Goal: Task Accomplishment & Management: Complete application form

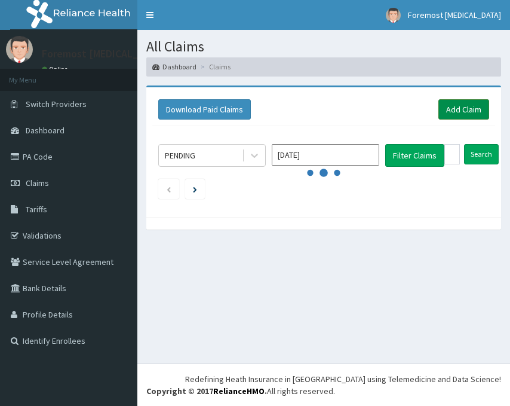
click at [476, 111] on link "Add Claim" at bounding box center [464, 109] width 51 height 20
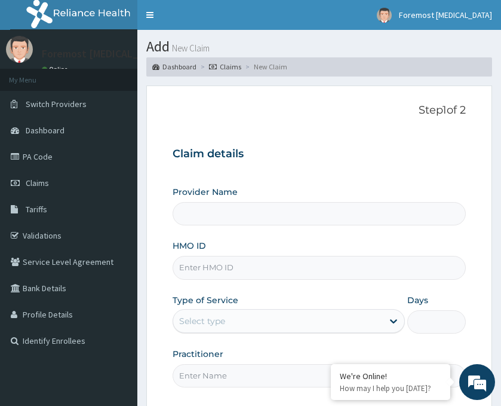
click at [231, 271] on input "HMO ID" at bounding box center [319, 267] width 293 height 23
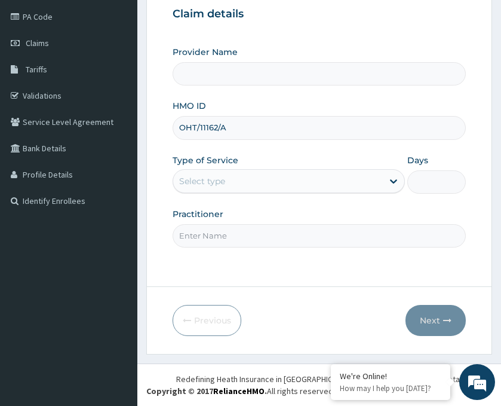
type input "OHT/11162/A"
drag, startPoint x: 363, startPoint y: 179, endPoint x: 297, endPoint y: 210, distance: 73.2
click at [297, 193] on div "Use Up and Down to choose options, press Enter to select the currently focused …" at bounding box center [289, 181] width 232 height 24
click at [391, 174] on div at bounding box center [394, 181] width 22 height 22
click at [366, 177] on div "Select type" at bounding box center [278, 180] width 210 height 19
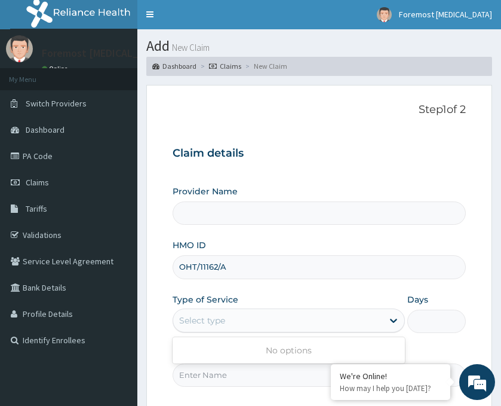
scroll to position [0, 0]
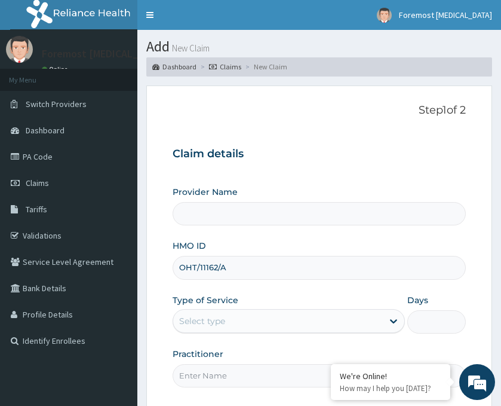
click at [253, 210] on input "Provider Name" at bounding box center [319, 213] width 293 height 23
click at [240, 270] on input "OHT/11162/A" at bounding box center [319, 267] width 293 height 23
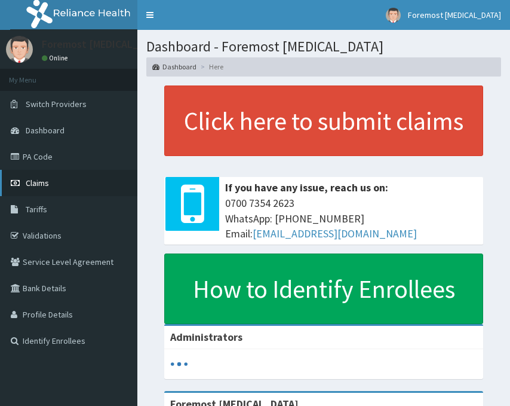
click at [51, 180] on link "Claims" at bounding box center [68, 183] width 137 height 26
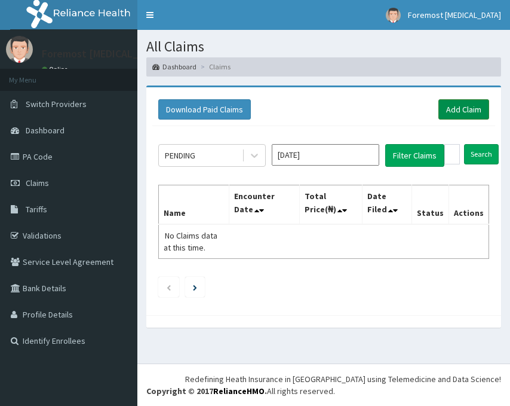
click at [466, 103] on link "Add Claim" at bounding box center [464, 109] width 51 height 20
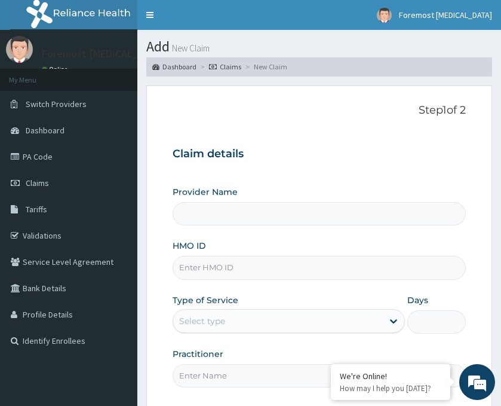
type input "Foremost [MEDICAL_DATA]"
click at [204, 264] on input "HMO ID" at bounding box center [319, 267] width 293 height 23
paste input "OHT/11162/A"
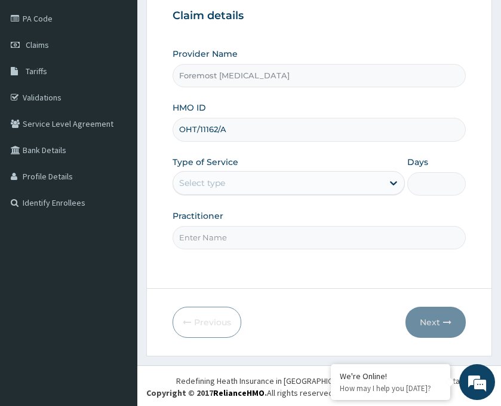
scroll to position [140, 0]
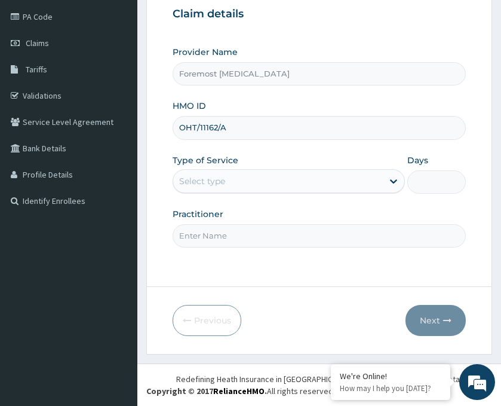
type input "OHT/11162/A"
click at [363, 179] on div "Select type" at bounding box center [278, 180] width 210 height 19
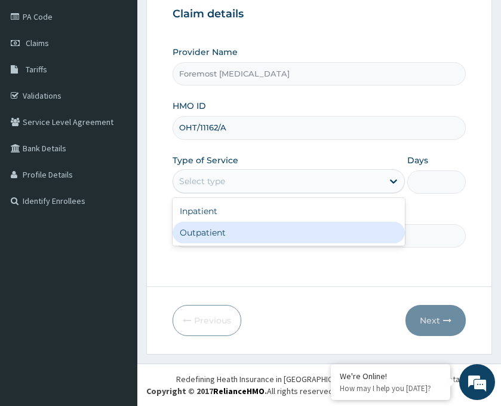
click at [279, 230] on div "Outpatient" at bounding box center [289, 233] width 232 height 22
type input "1"
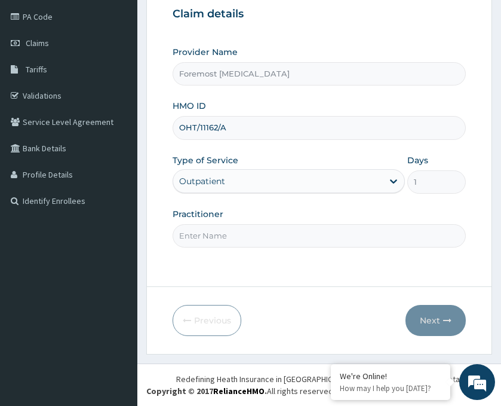
click at [244, 234] on input "Practitioner" at bounding box center [319, 235] width 293 height 23
type input "NULL"
click at [445, 312] on button "Next" at bounding box center [436, 320] width 60 height 31
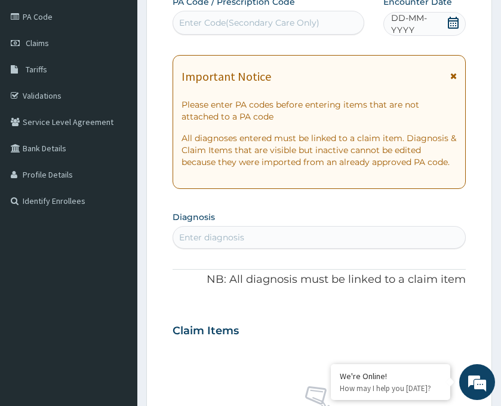
click at [428, 24] on span "DD-MM-YYYY" at bounding box center [418, 24] width 55 height 24
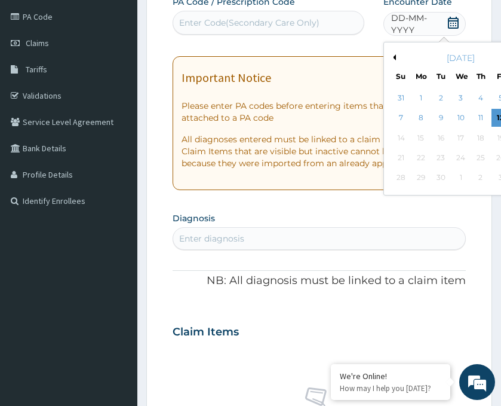
click at [394, 57] on button "Previous Month" at bounding box center [393, 57] width 6 height 6
click at [480, 137] on div "14" at bounding box center [481, 138] width 18 height 18
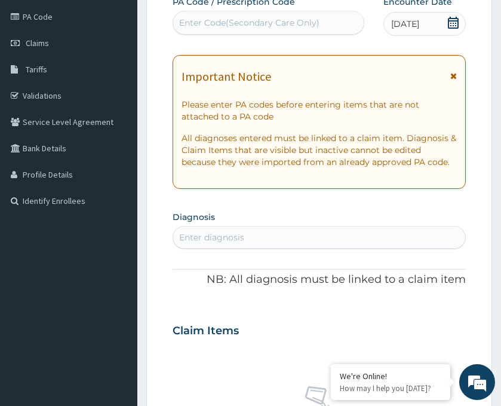
click at [226, 27] on div "Enter Code(Secondary Care Only)" at bounding box center [249, 23] width 140 height 12
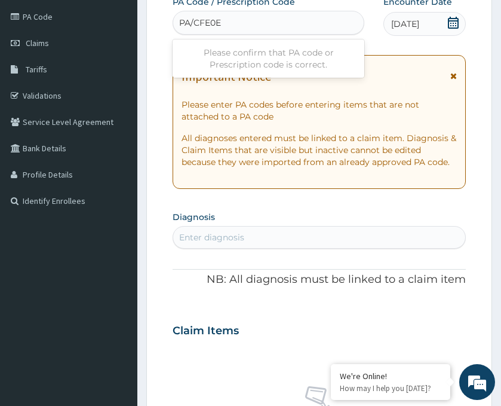
type input "PA/CFE0E3"
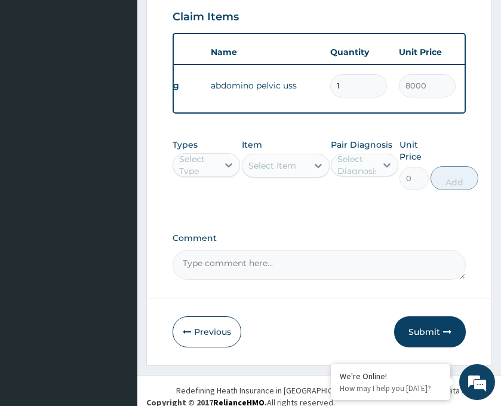
scroll to position [477, 0]
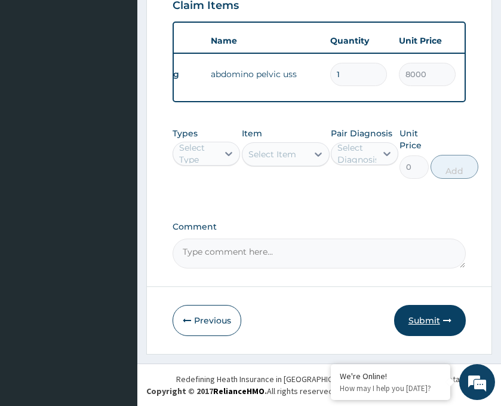
click at [426, 318] on button "Submit" at bounding box center [430, 320] width 72 height 31
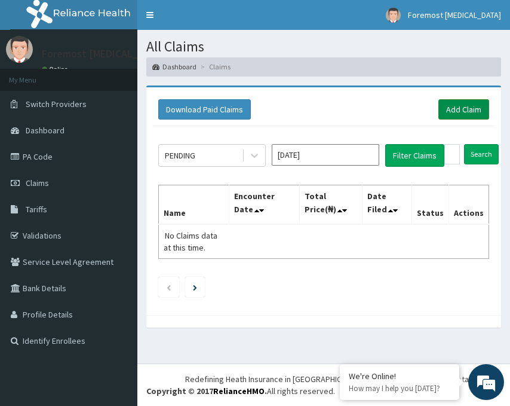
click at [445, 107] on link "Add Claim" at bounding box center [464, 109] width 51 height 20
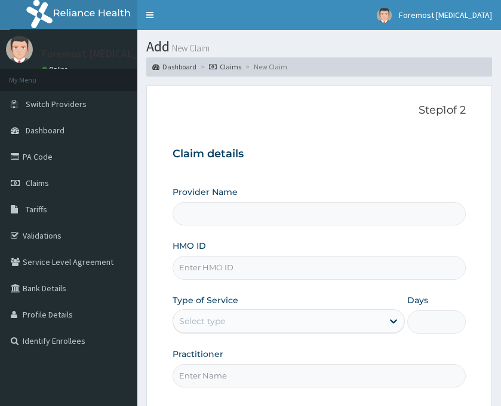
click at [208, 268] on input "HMO ID" at bounding box center [319, 267] width 293 height 23
type input "Foremost [MEDICAL_DATA]"
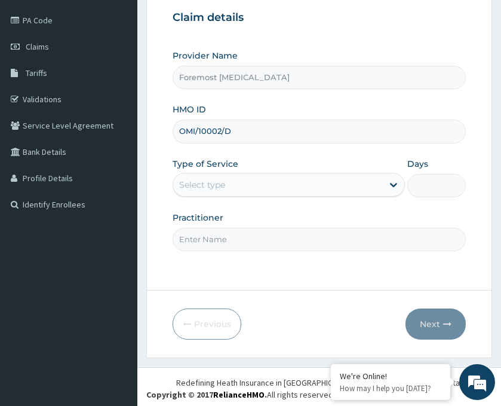
scroll to position [140, 0]
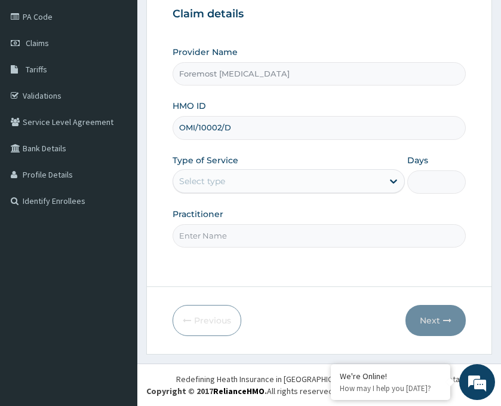
type input "OMI/10002/D"
click at [282, 179] on div "Select type" at bounding box center [278, 180] width 210 height 19
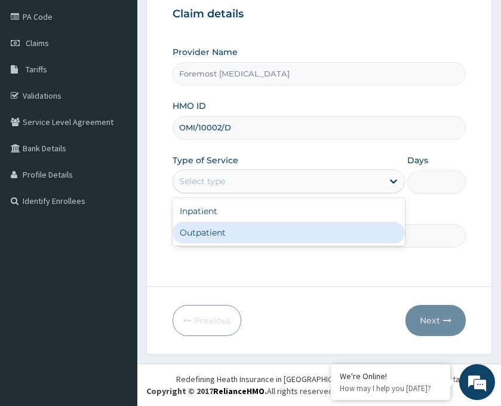
click at [226, 236] on div "Outpatient" at bounding box center [289, 233] width 232 height 22
type input "1"
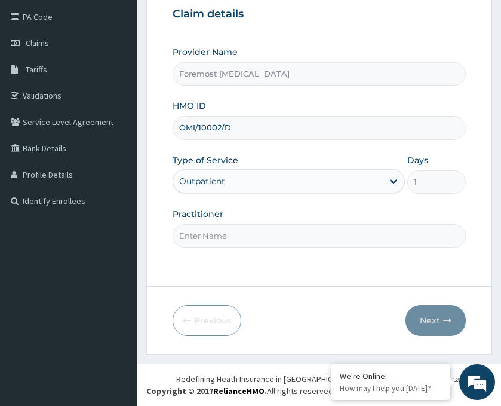
click at [213, 233] on input "Practitioner" at bounding box center [319, 235] width 293 height 23
type input "NULL"
click at [433, 326] on button "Next" at bounding box center [436, 320] width 60 height 31
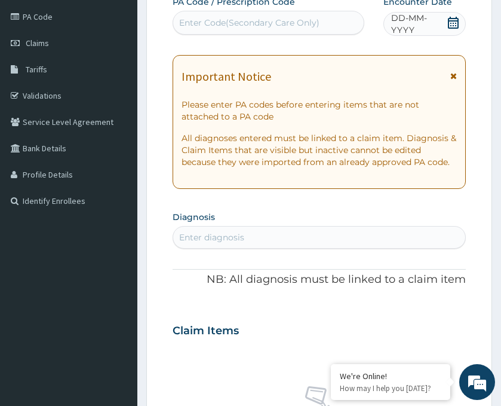
click at [436, 21] on span "DD-MM-YYYY" at bounding box center [418, 24] width 55 height 24
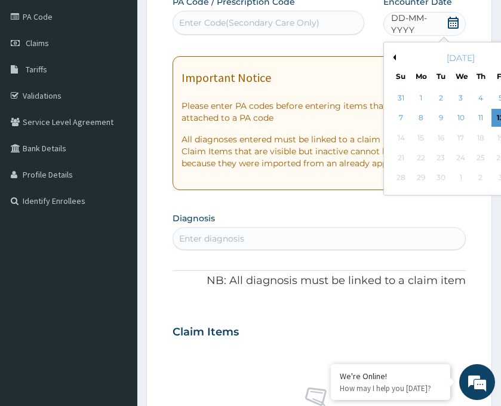
click at [394, 57] on button "Previous Month" at bounding box center [393, 57] width 6 height 6
click at [494, 140] on div "15" at bounding box center [501, 138] width 18 height 18
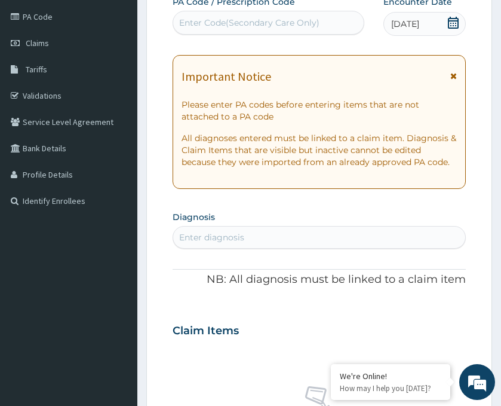
click at [220, 30] on div "Enter Code(Secondary Care Only)" at bounding box center [268, 22] width 191 height 19
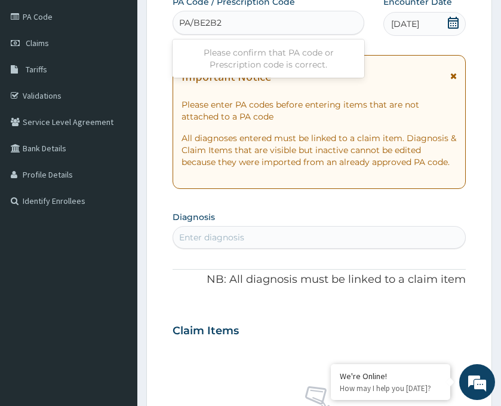
type input "PA/BE2B27"
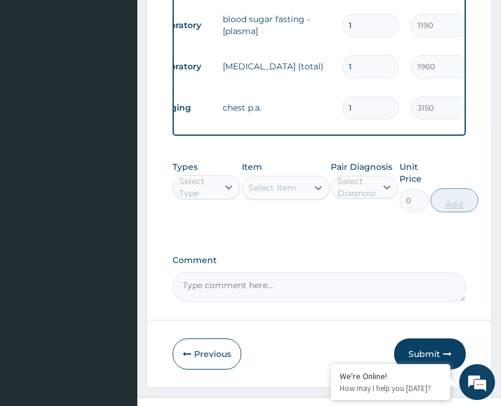
scroll to position [601, 0]
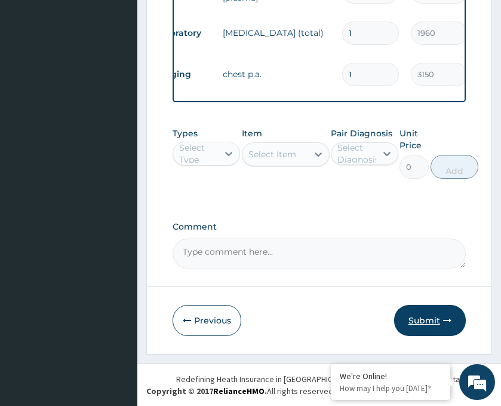
click at [430, 318] on button "Submit" at bounding box center [430, 320] width 72 height 31
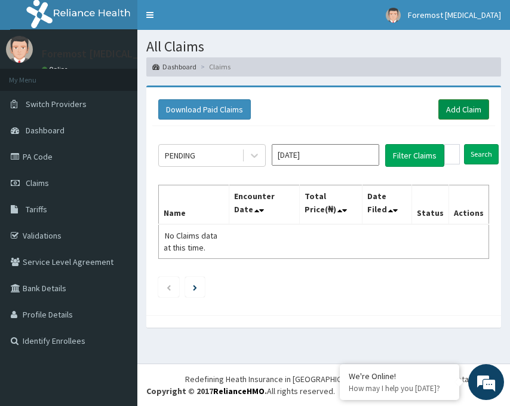
click at [465, 110] on link "Add Claim" at bounding box center [464, 109] width 51 height 20
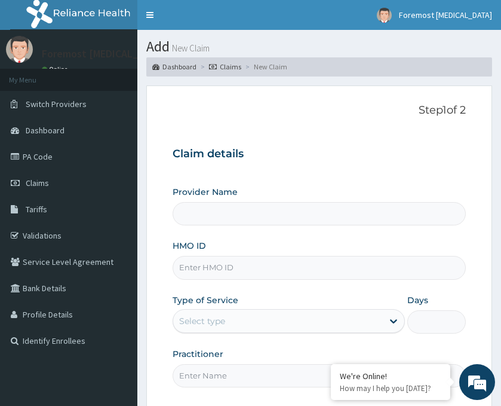
type input "Foremost [MEDICAL_DATA]"
click at [223, 267] on input "HMO ID" at bounding box center [319, 267] width 293 height 23
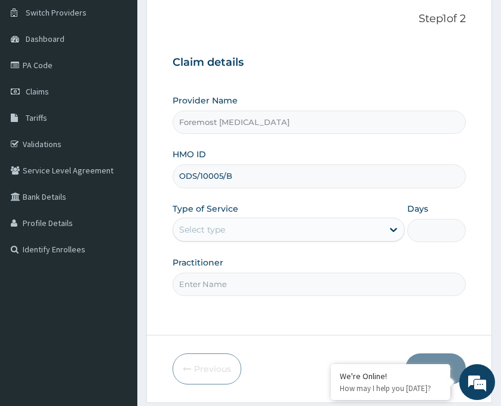
scroll to position [140, 0]
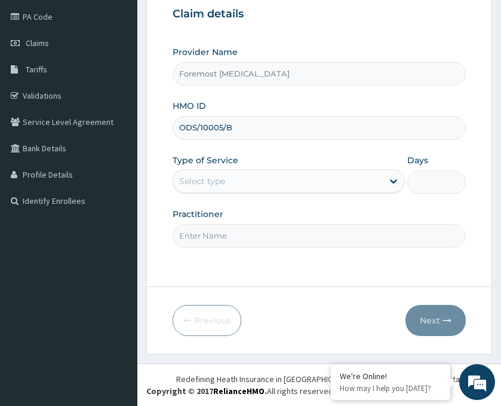
type input "ODS/10005/B"
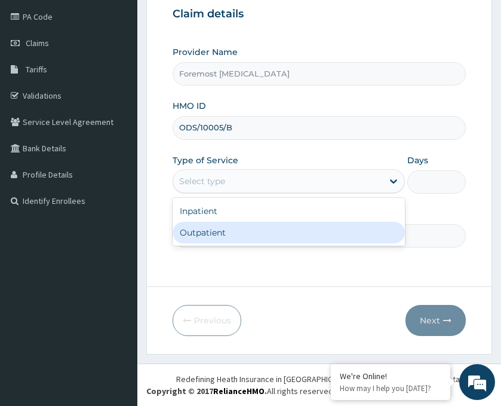
drag, startPoint x: 261, startPoint y: 181, endPoint x: 226, endPoint y: 232, distance: 62.3
click at [226, 193] on div "option Outpatient focused, 2 of 2. 2 results available. Use Up and Down to choo…" at bounding box center [289, 181] width 232 height 24
click at [226, 232] on div "Outpatient" at bounding box center [289, 233] width 232 height 22
type input "1"
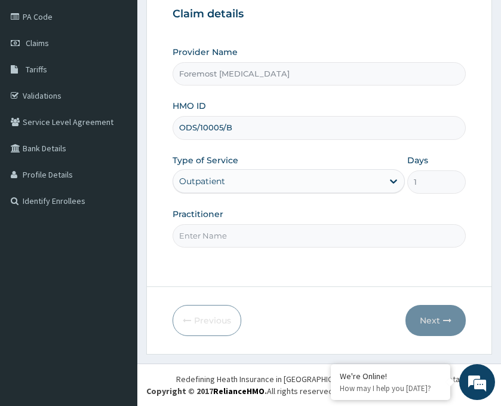
click at [217, 237] on input "Practitioner" at bounding box center [319, 235] width 293 height 23
type input "NULL"
click at [431, 320] on button "Next" at bounding box center [436, 320] width 60 height 31
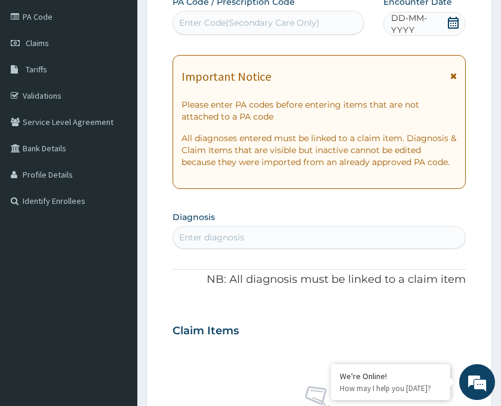
click at [416, 26] on span "DD-MM-YYYY" at bounding box center [418, 24] width 55 height 24
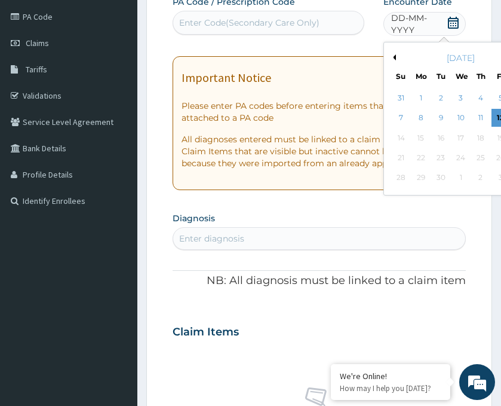
click at [391, 59] on button "Previous Month" at bounding box center [393, 57] width 6 height 6
click at [443, 156] on div "19" at bounding box center [441, 158] width 18 height 18
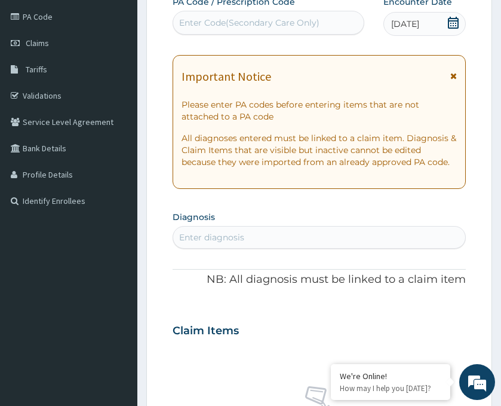
click at [278, 23] on div "Enter Code(Secondary Care Only)" at bounding box center [249, 23] width 140 height 12
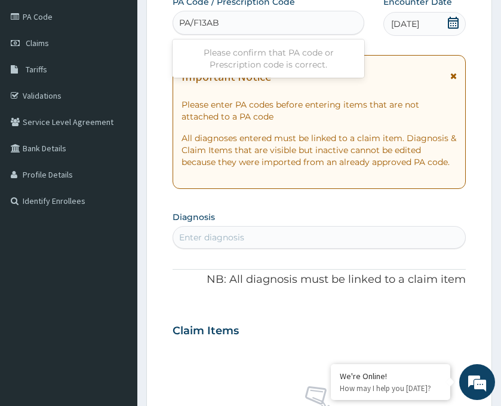
type input "PA/F13AB2"
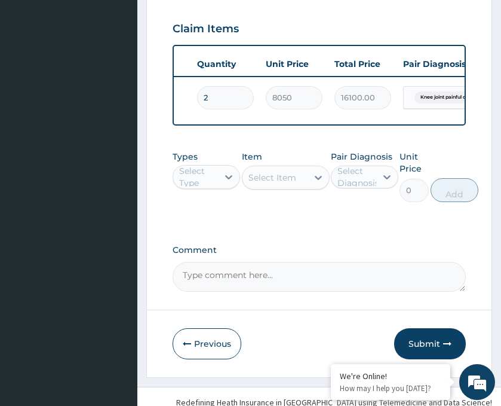
scroll to position [477, 0]
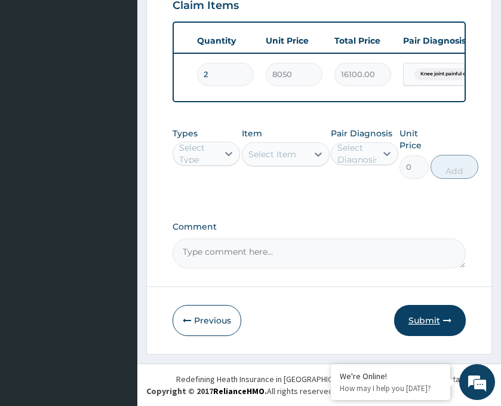
click at [432, 323] on button "Submit" at bounding box center [430, 320] width 72 height 31
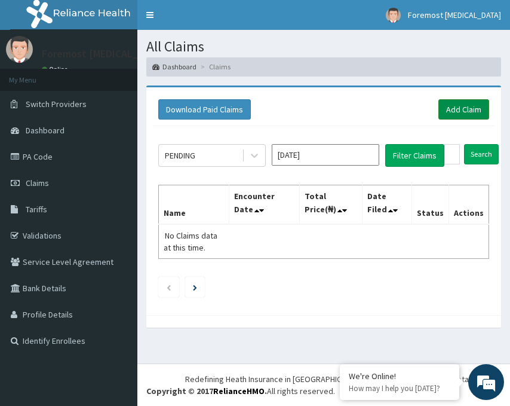
click at [453, 111] on link "Add Claim" at bounding box center [464, 109] width 51 height 20
click at [465, 114] on link "Add Claim" at bounding box center [464, 109] width 51 height 20
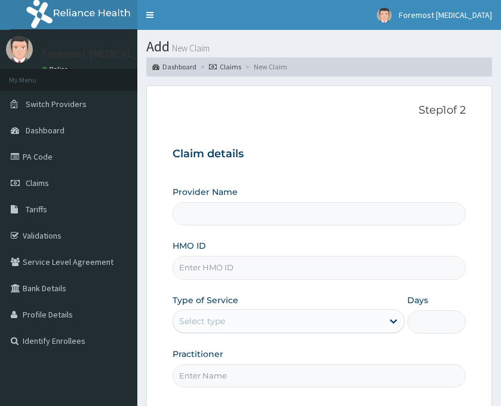
click at [276, 274] on input "HMO ID" at bounding box center [319, 267] width 293 height 23
type input "Foremost [MEDICAL_DATA]"
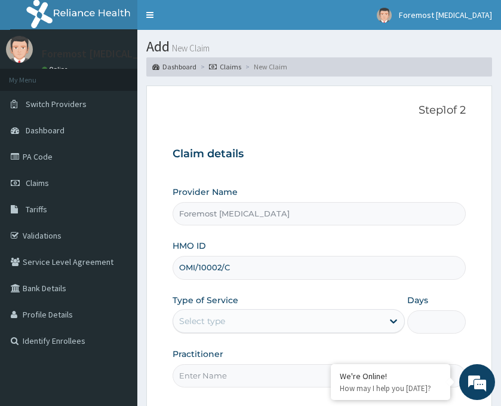
type input "OMI/10002/C"
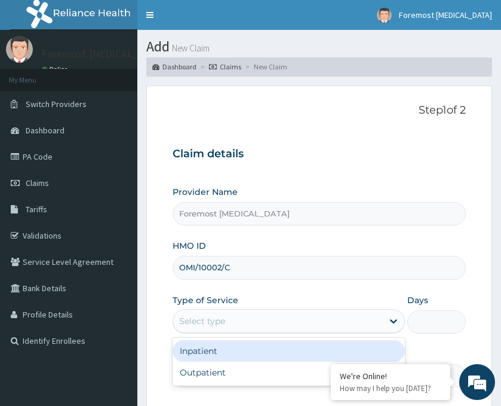
click at [286, 318] on div "Select type" at bounding box center [278, 320] width 210 height 19
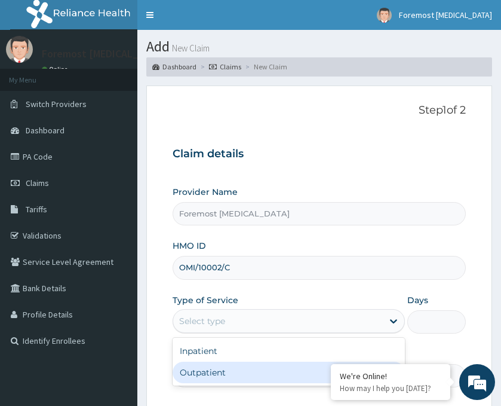
click at [230, 370] on div "Outpatient" at bounding box center [289, 372] width 232 height 22
type input "1"
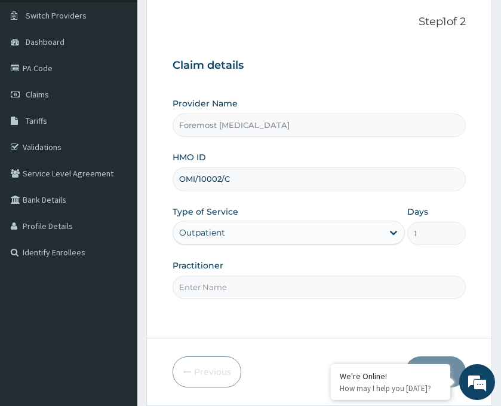
scroll to position [140, 0]
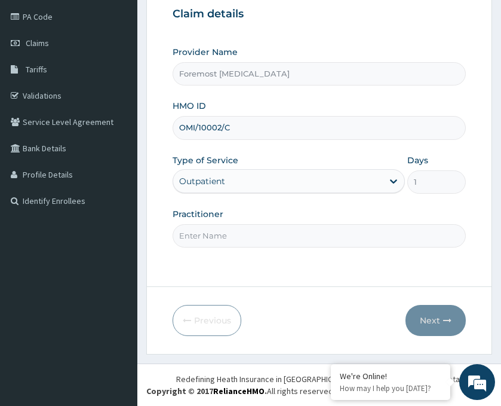
click at [252, 234] on input "Practitioner" at bounding box center [319, 235] width 293 height 23
type input "NULL"
click at [438, 324] on button "Next" at bounding box center [436, 320] width 60 height 31
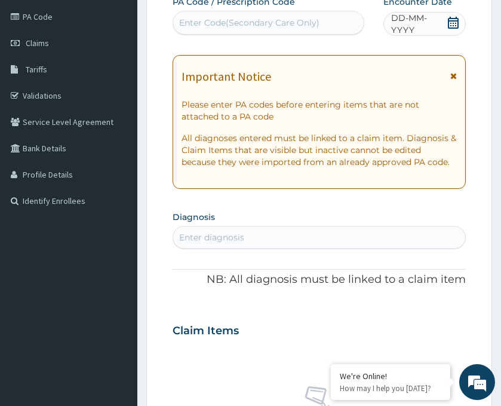
click at [438, 23] on span "DD-MM-YYYY" at bounding box center [418, 24] width 55 height 24
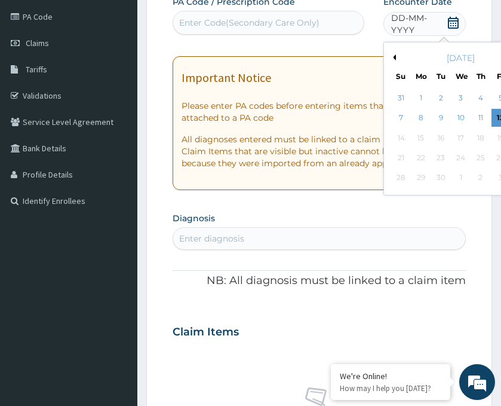
click at [394, 56] on button "Previous Month" at bounding box center [393, 57] width 6 height 6
click at [497, 137] on div "15" at bounding box center [501, 138] width 18 height 18
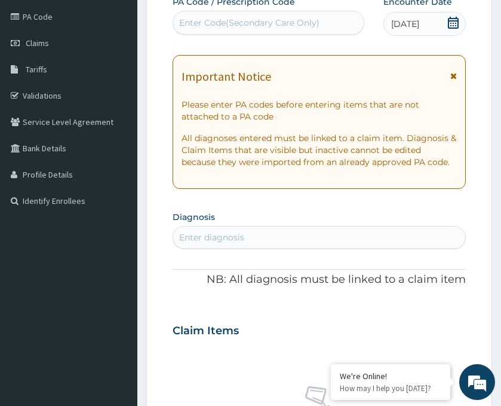
click at [238, 33] on div "Enter Code(Secondary Care Only)" at bounding box center [269, 23] width 192 height 24
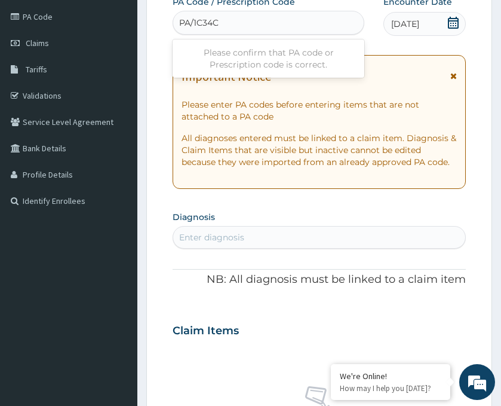
type input "PA/1C34CD"
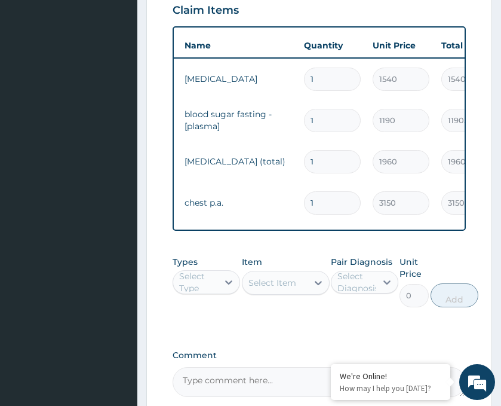
scroll to position [0, 71]
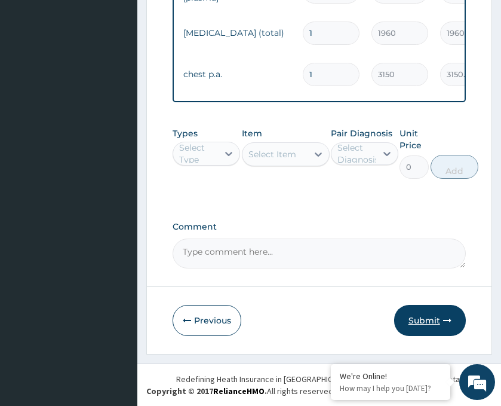
click at [405, 324] on button "Submit" at bounding box center [430, 320] width 72 height 31
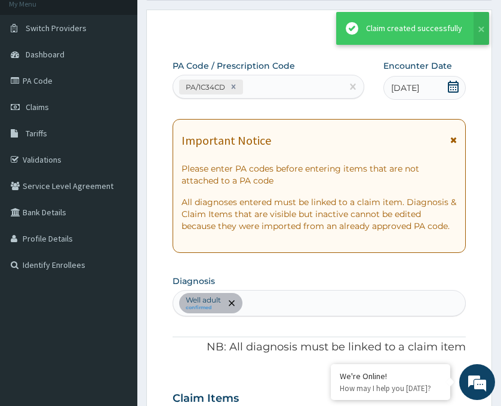
scroll to position [601, 0]
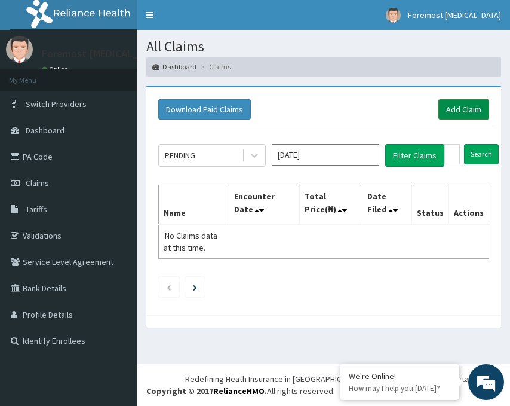
click at [473, 111] on link "Add Claim" at bounding box center [464, 109] width 51 height 20
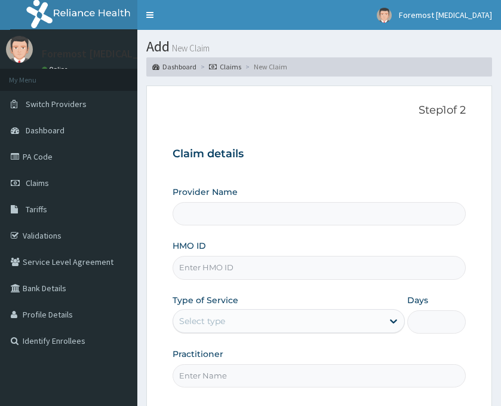
click at [212, 263] on input "HMO ID" at bounding box center [319, 267] width 293 height 23
type input "Foremost [MEDICAL_DATA]"
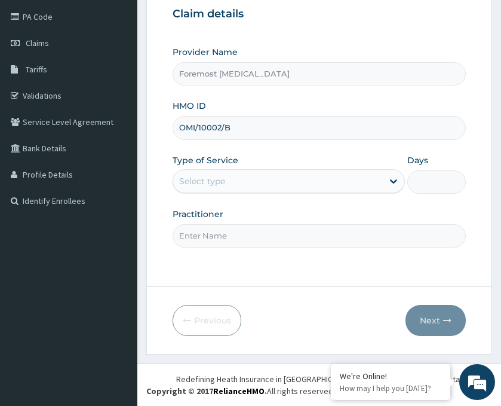
type input "OMI/10002/B"
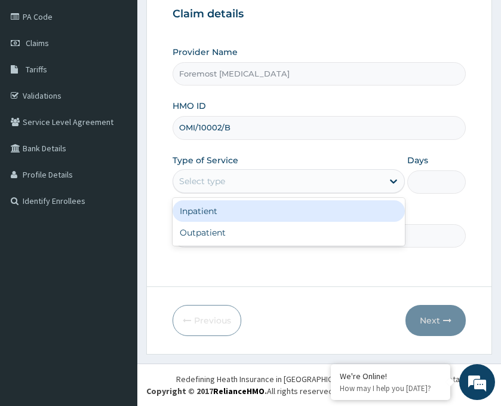
drag, startPoint x: 313, startPoint y: 179, endPoint x: 268, endPoint y: 235, distance: 71.8
click at [268, 193] on div "option Inpatient focused, 1 of 2. 2 results available. Use Up and Down to choos…" at bounding box center [289, 181] width 232 height 24
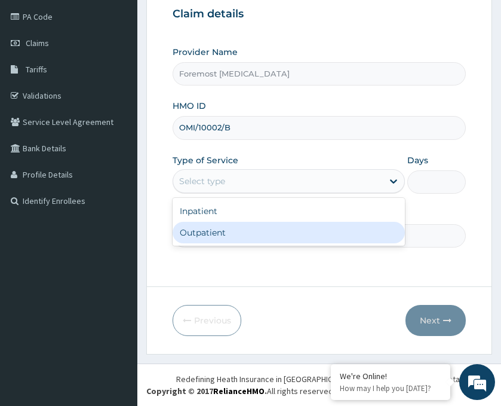
click at [268, 235] on div "Outpatient" at bounding box center [289, 233] width 232 height 22
type input "1"
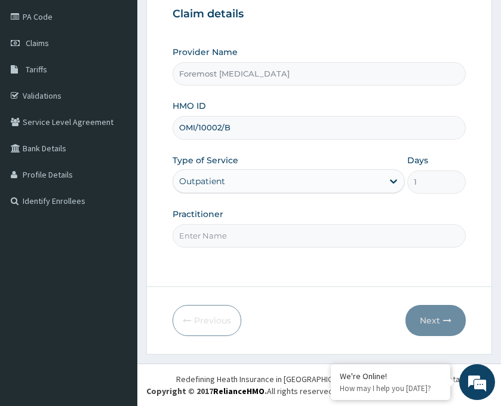
click at [249, 234] on input "Practitioner" at bounding box center [319, 235] width 293 height 23
type input "NULL"
click at [428, 318] on button "Next" at bounding box center [436, 320] width 60 height 31
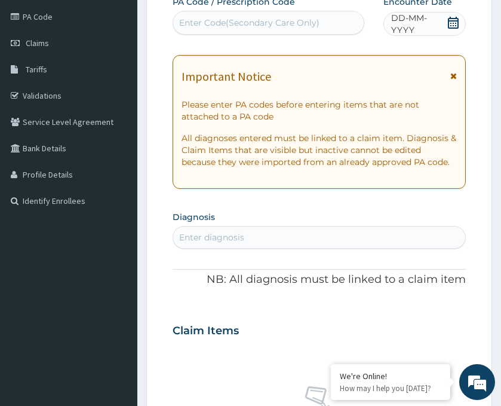
click at [426, 26] on span "DD-MM-YYYY" at bounding box center [418, 24] width 55 height 24
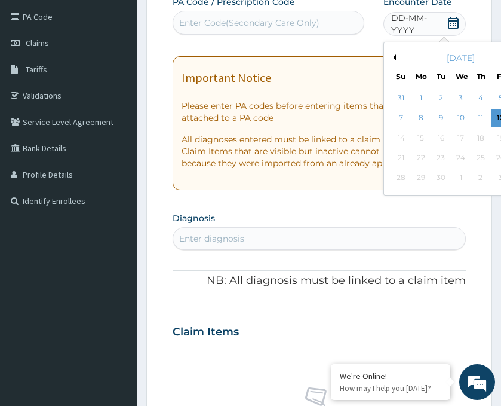
click at [394, 54] on button "Previous Month" at bounding box center [393, 57] width 6 height 6
click at [500, 138] on div "15" at bounding box center [501, 138] width 18 height 18
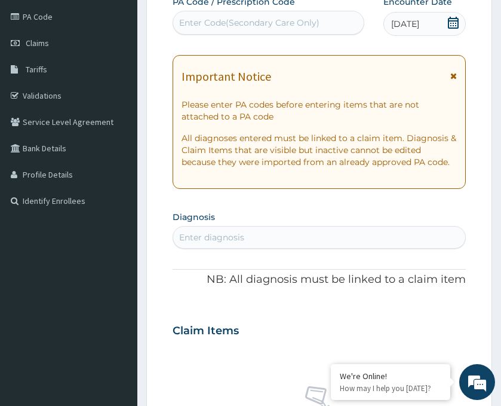
click at [279, 27] on div "Enter Code(Secondary Care Only)" at bounding box center [249, 23] width 140 height 12
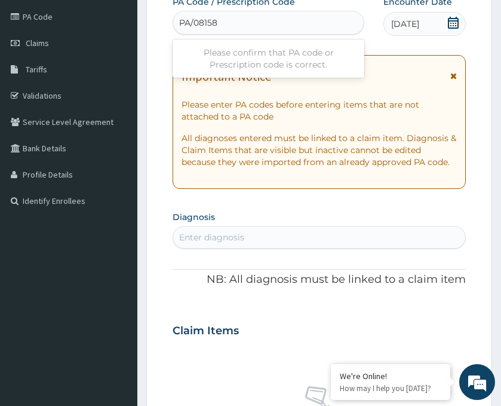
type input "PA/081588"
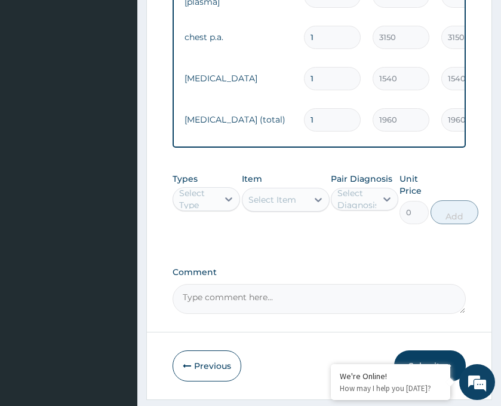
scroll to position [601, 0]
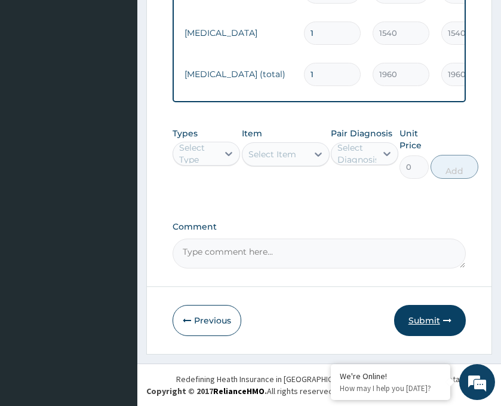
click at [430, 325] on button "Submit" at bounding box center [430, 320] width 72 height 31
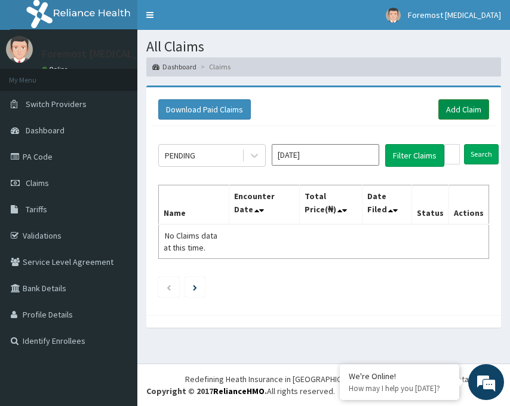
click at [453, 115] on link "Add Claim" at bounding box center [464, 109] width 51 height 20
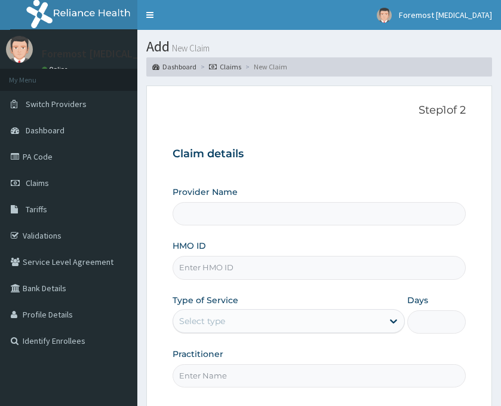
type input "Foremost [MEDICAL_DATA]"
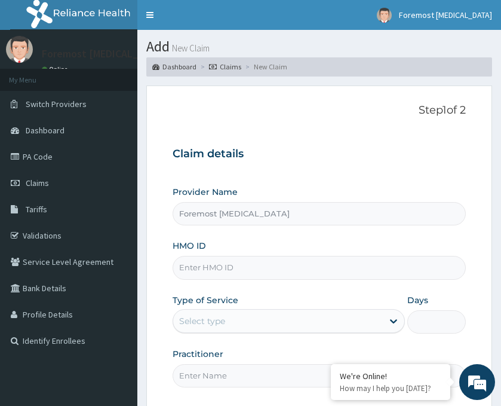
click at [207, 266] on input "HMO ID" at bounding box center [319, 267] width 293 height 23
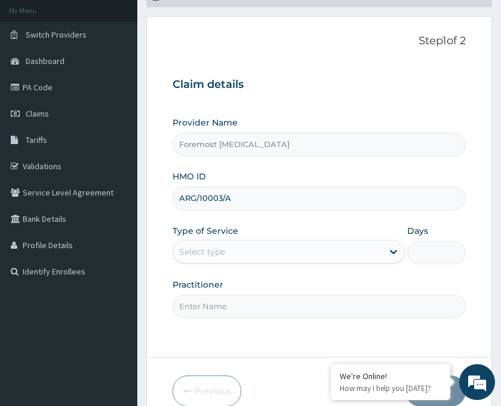
scroll to position [140, 0]
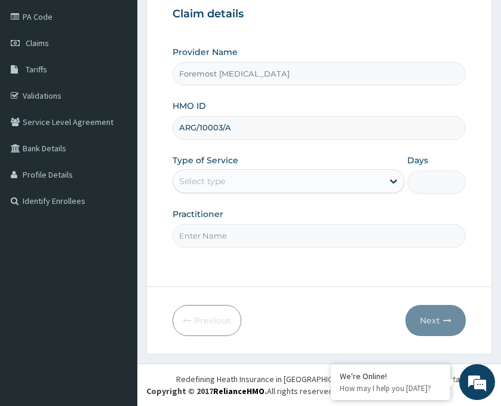
type input "ARG/10003/A"
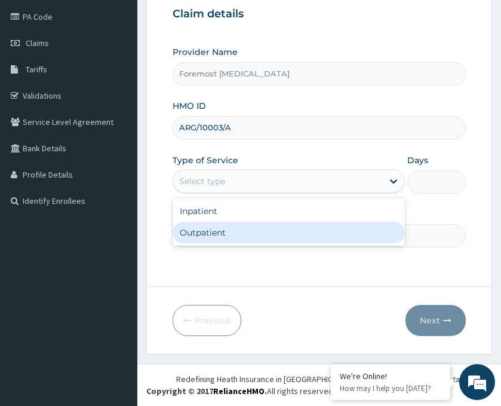
drag, startPoint x: 339, startPoint y: 186, endPoint x: 292, endPoint y: 232, distance: 66.3
click at [292, 193] on div "option Outpatient focused, 2 of 2. 2 results available. Use Up and Down to choo…" at bounding box center [289, 181] width 232 height 24
click at [292, 232] on div "Outpatient" at bounding box center [289, 233] width 232 height 22
type input "1"
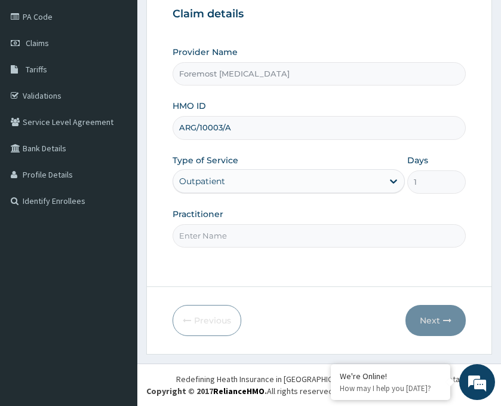
click at [262, 234] on input "Practitioner" at bounding box center [319, 235] width 293 height 23
type input "NULL"
click at [434, 321] on button "Next" at bounding box center [436, 320] width 60 height 31
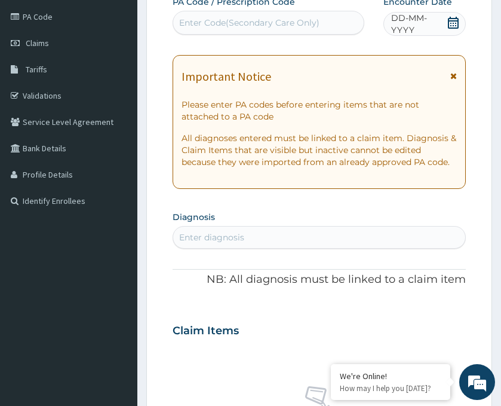
click at [432, 23] on span "DD-MM-YYYY" at bounding box center [418, 24] width 55 height 24
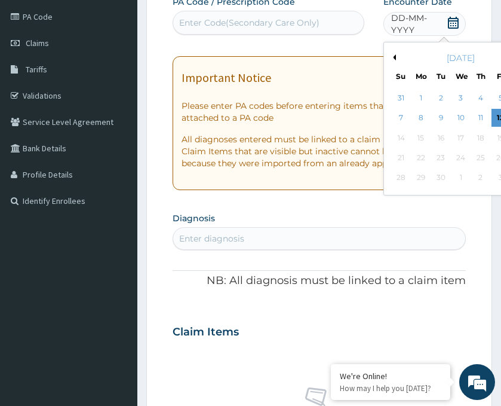
click at [394, 58] on button "Previous Month" at bounding box center [393, 57] width 6 height 6
click at [496, 139] on div "15" at bounding box center [501, 138] width 18 height 18
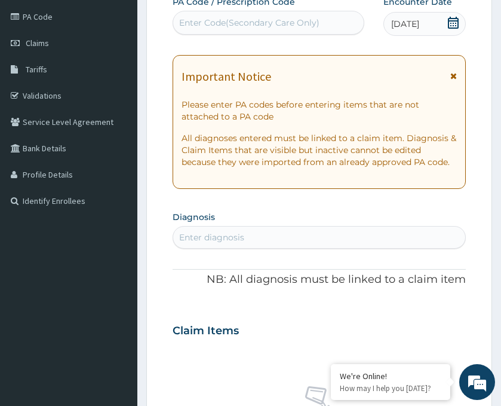
click at [244, 19] on div "Enter Code(Secondary Care Only)" at bounding box center [249, 23] width 140 height 12
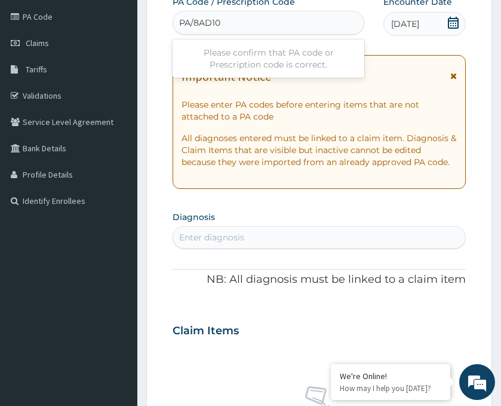
type input "PA/8AD10A"
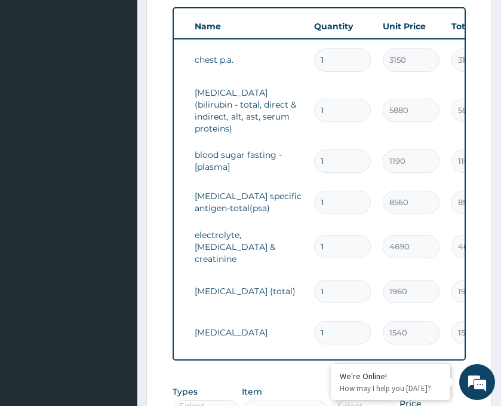
scroll to position [743, 0]
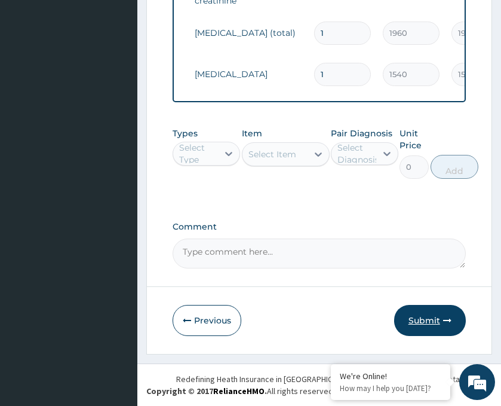
click at [428, 314] on button "Submit" at bounding box center [430, 320] width 72 height 31
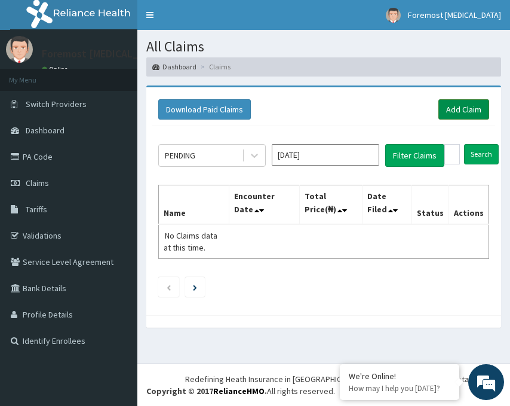
click at [467, 114] on link "Add Claim" at bounding box center [464, 109] width 51 height 20
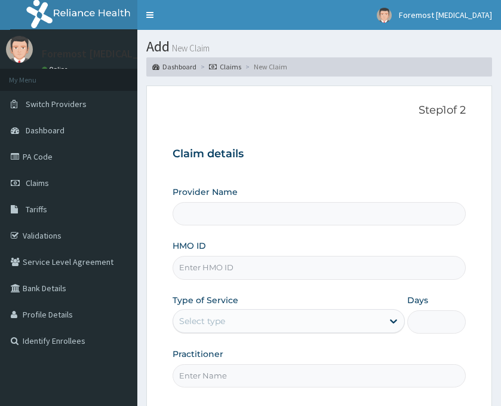
click at [233, 275] on input "HMO ID" at bounding box center [319, 267] width 293 height 23
type input "ARG/"
type input "Foremost [MEDICAL_DATA]"
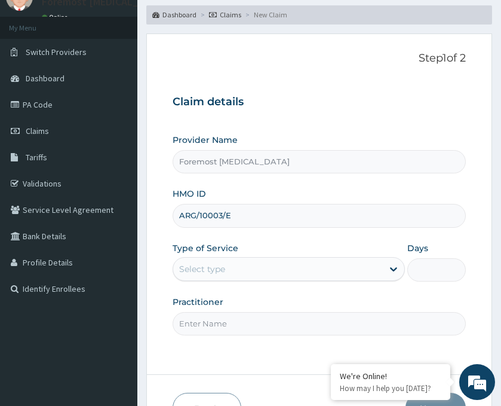
scroll to position [140, 0]
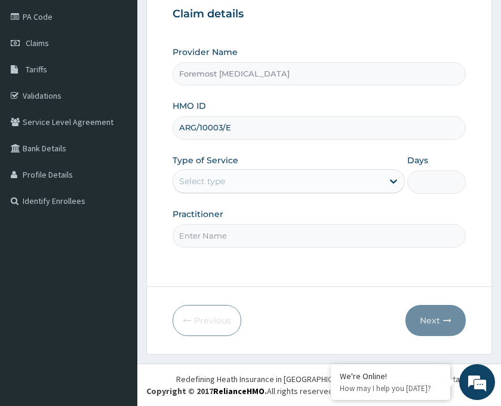
type input "ARG/10003/E"
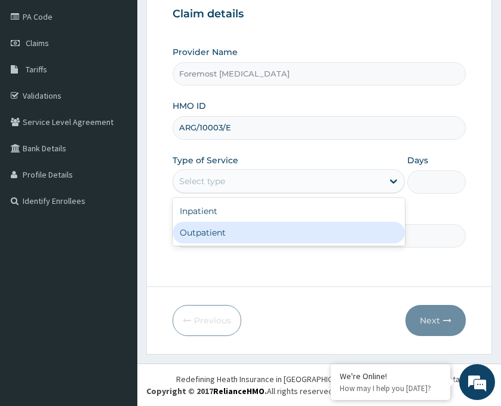
drag, startPoint x: 351, startPoint y: 182, endPoint x: 283, endPoint y: 237, distance: 87.5
click at [283, 193] on div "option Outpatient focused, 2 of 2. 2 results available. Use Up and Down to choo…" at bounding box center [289, 181] width 232 height 24
click at [283, 237] on div "Outpatient" at bounding box center [289, 233] width 232 height 22
type input "1"
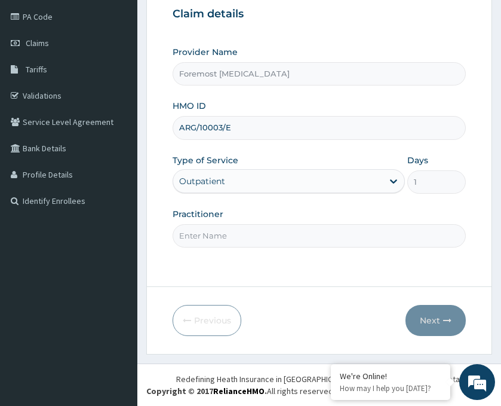
click at [256, 235] on input "Practitioner" at bounding box center [319, 235] width 293 height 23
type input "NULL"
click at [427, 317] on button "Next" at bounding box center [436, 320] width 60 height 31
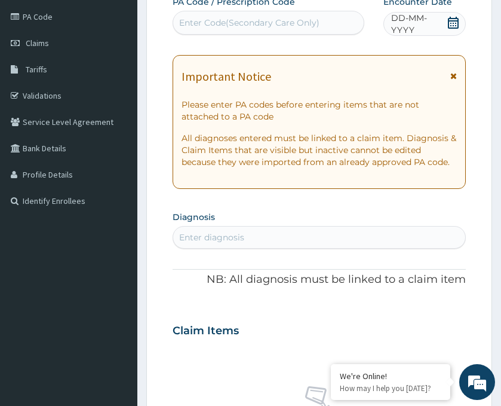
click at [427, 17] on span "DD-MM-YYYY" at bounding box center [418, 24] width 55 height 24
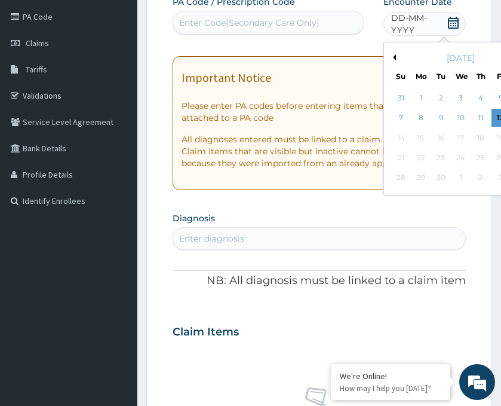
click at [393, 54] on button "Previous Month" at bounding box center [393, 57] width 6 height 6
click at [498, 140] on div "15" at bounding box center [501, 138] width 18 height 18
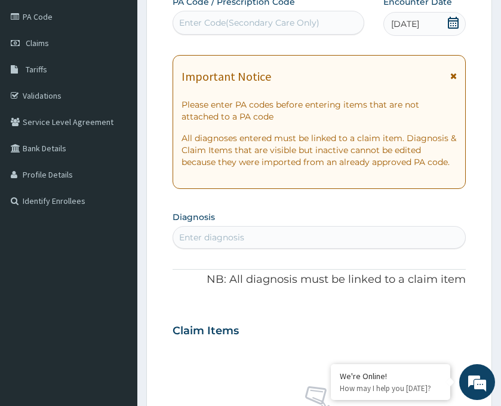
click at [278, 24] on div "Enter Code(Secondary Care Only)" at bounding box center [249, 23] width 140 height 12
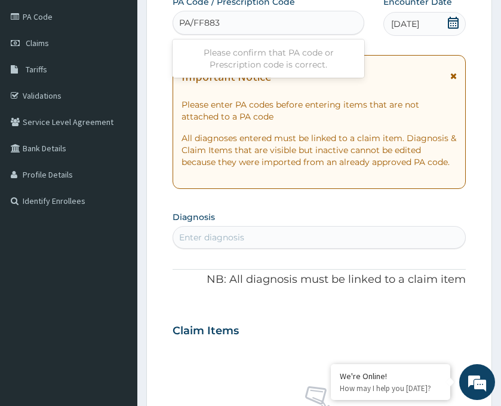
type input "PA/FF883C"
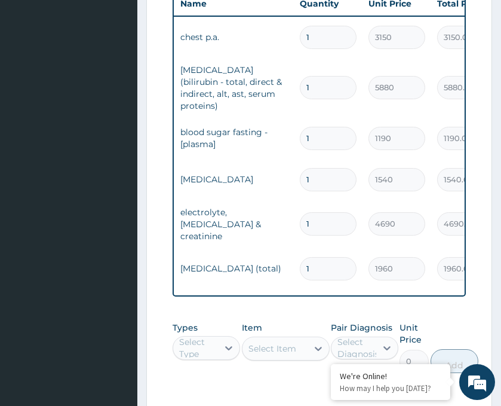
scroll to position [702, 0]
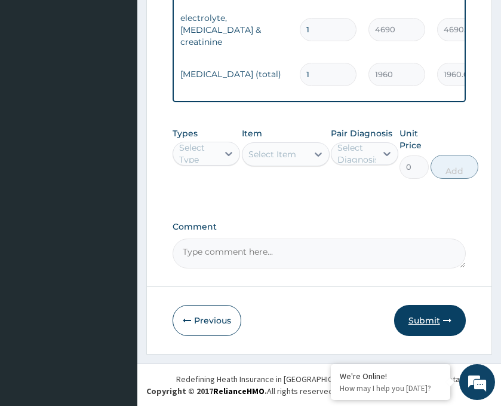
click at [421, 323] on button "Submit" at bounding box center [430, 320] width 72 height 31
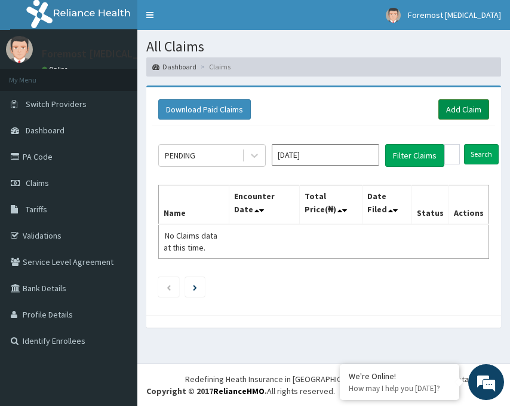
click at [465, 106] on link "Add Claim" at bounding box center [464, 109] width 51 height 20
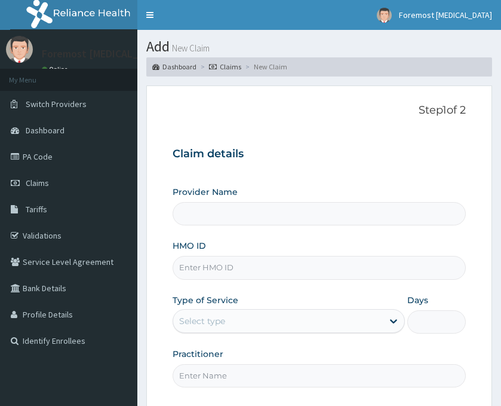
click at [204, 271] on input "HMO ID" at bounding box center [319, 267] width 293 height 23
type input "Foremost [MEDICAL_DATA]"
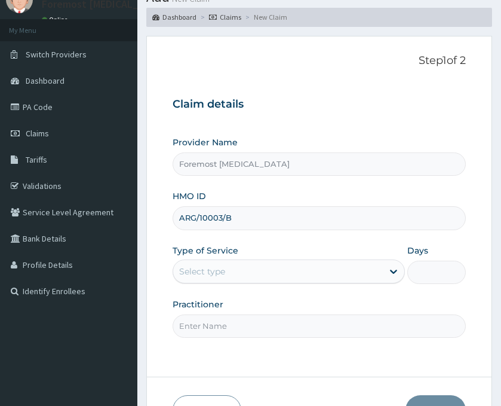
scroll to position [140, 0]
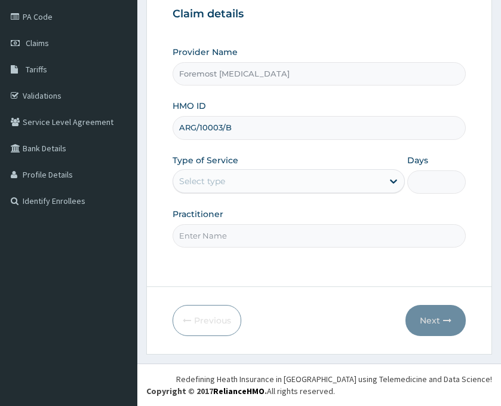
type input "ARG/10003/B"
click at [276, 183] on div "Select type" at bounding box center [278, 180] width 210 height 19
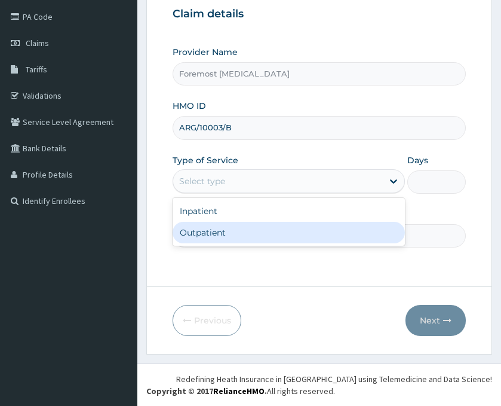
click at [257, 229] on div "Outpatient" at bounding box center [289, 233] width 232 height 22
type input "1"
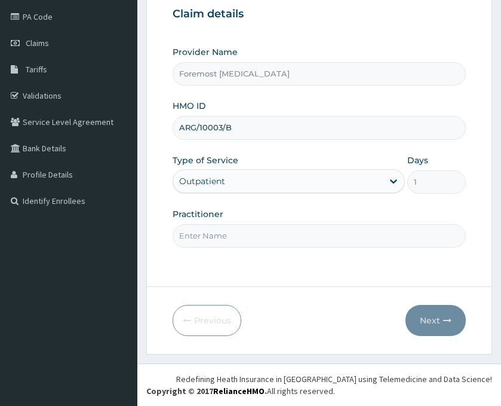
click at [241, 232] on input "Practitioner" at bounding box center [319, 235] width 293 height 23
type input "NULL"
click at [441, 329] on button "Next" at bounding box center [436, 320] width 60 height 31
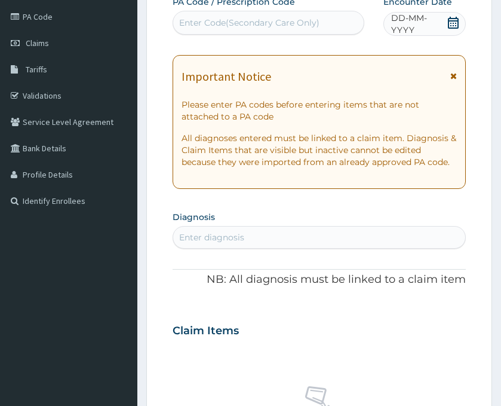
click at [434, 31] on span "DD-MM-YYYY" at bounding box center [418, 24] width 55 height 24
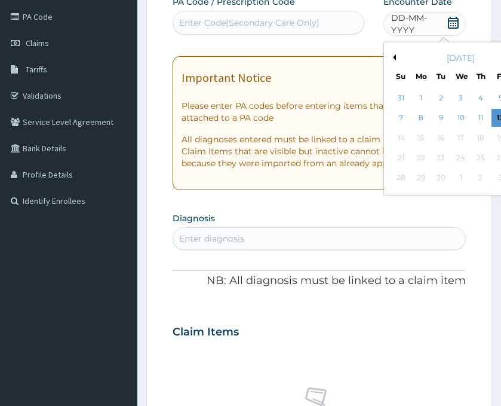
click at [396, 56] on button "Previous Month" at bounding box center [393, 57] width 6 height 6
click at [495, 134] on div "15" at bounding box center [501, 138] width 18 height 18
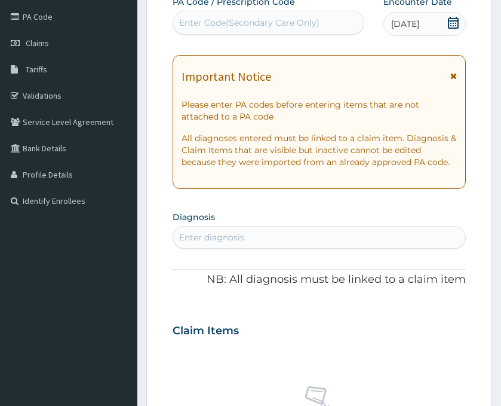
click at [263, 24] on div "Enter Code(Secondary Care Only)" at bounding box center [249, 23] width 140 height 12
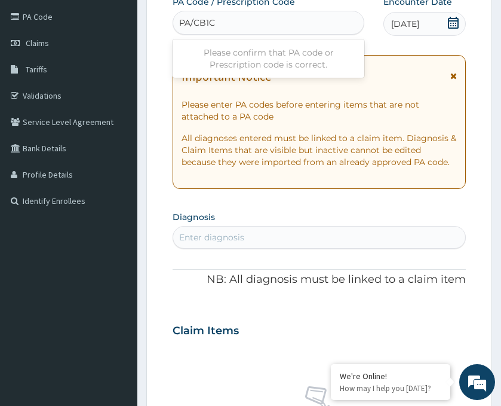
scroll to position [0, 0]
type input "PA/CB1C08"
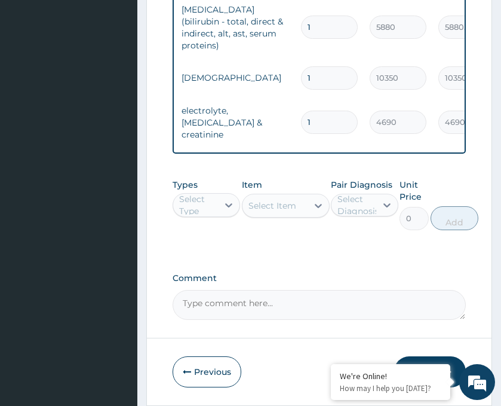
scroll to position [784, 0]
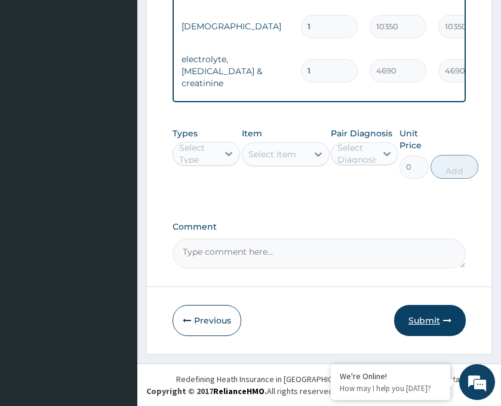
click at [434, 317] on button "Submit" at bounding box center [430, 320] width 72 height 31
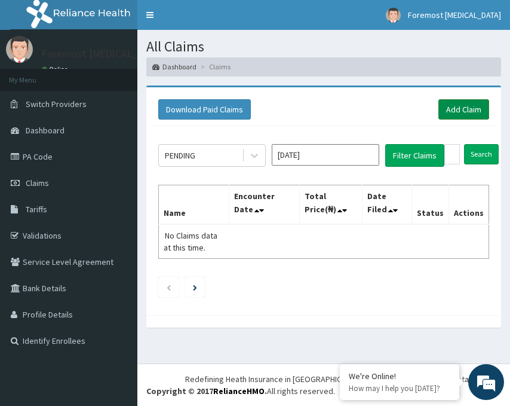
click at [460, 106] on link "Add Claim" at bounding box center [464, 109] width 51 height 20
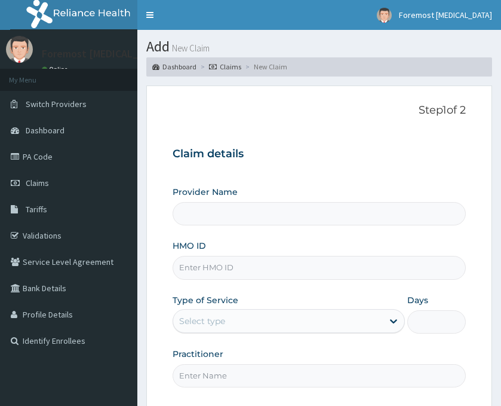
click at [205, 271] on input "HMO ID" at bounding box center [319, 267] width 293 height 23
type input "ARG"
type input "Foremost [MEDICAL_DATA]"
type input "ARG/10003/C"
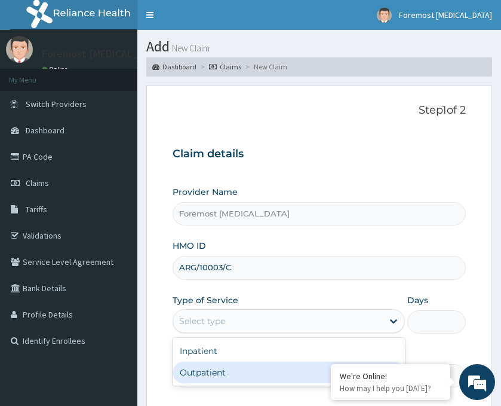
drag, startPoint x: 291, startPoint y: 326, endPoint x: 258, endPoint y: 369, distance: 53.7
click at [258, 333] on div "option Outpatient focused, 2 of 2. 2 results available. Use Up and Down to choo…" at bounding box center [289, 321] width 232 height 24
click at [258, 369] on div "Outpatient" at bounding box center [289, 372] width 232 height 22
type input "1"
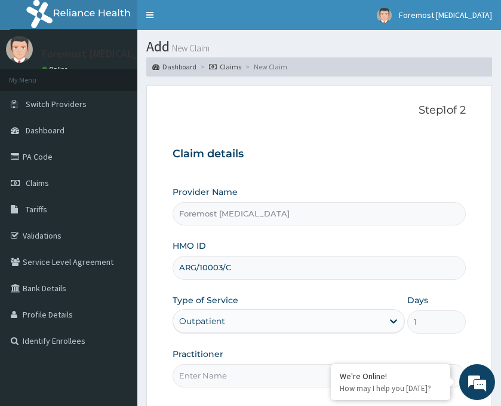
scroll to position [140, 0]
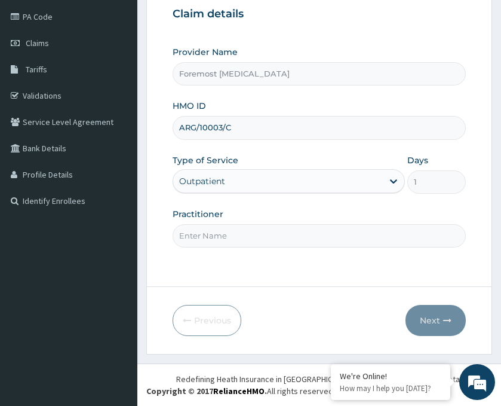
click at [283, 234] on input "Practitioner" at bounding box center [319, 235] width 293 height 23
type input "NULL"
click at [436, 326] on button "Next" at bounding box center [436, 320] width 60 height 31
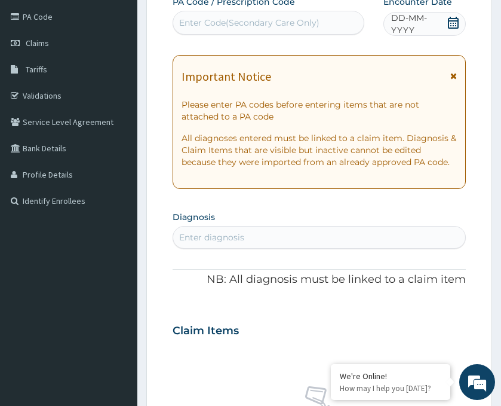
click at [413, 30] on span "DD-MM-YYYY" at bounding box center [418, 24] width 55 height 24
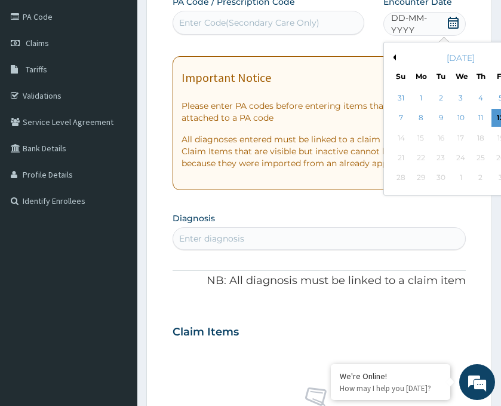
click at [394, 59] on button "Previous Month" at bounding box center [393, 57] width 6 height 6
click at [495, 138] on div "15" at bounding box center [501, 138] width 18 height 18
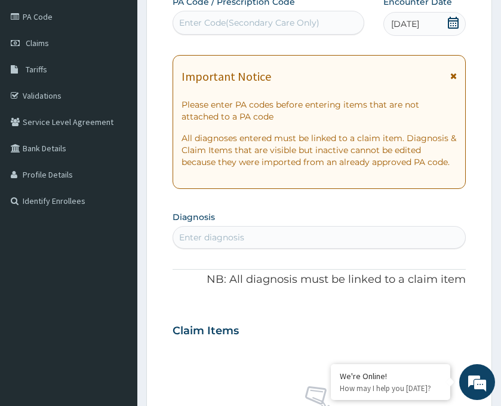
click at [255, 31] on div "Enter Code(Secondary Care Only)" at bounding box center [268, 22] width 191 height 19
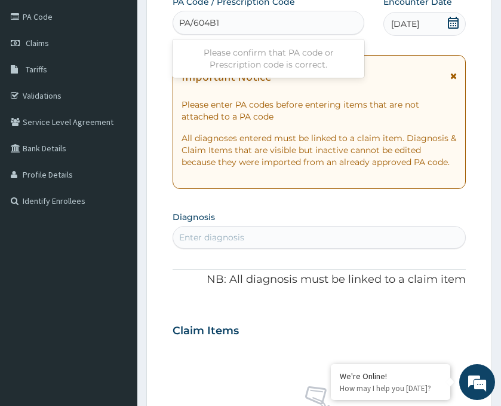
type input "PA/604B1B"
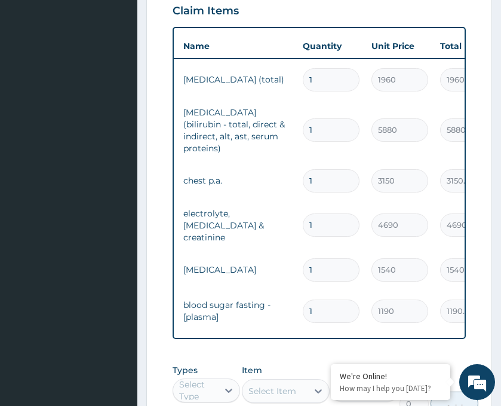
scroll to position [702, 0]
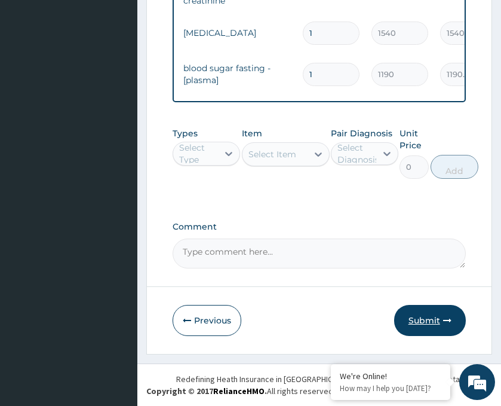
click at [417, 323] on button "Submit" at bounding box center [430, 320] width 72 height 31
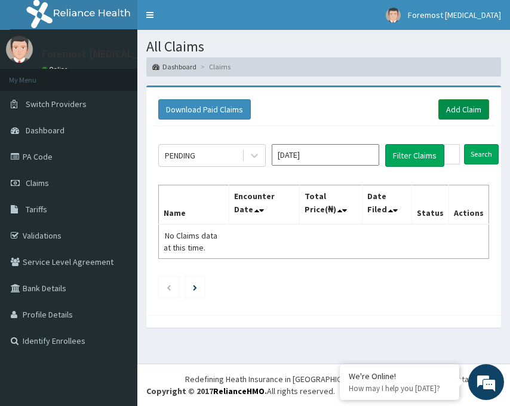
click at [443, 108] on link "Add Claim" at bounding box center [464, 109] width 51 height 20
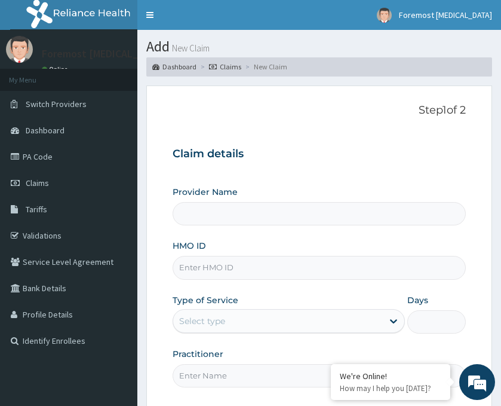
type input "Foremost [MEDICAL_DATA]"
click at [227, 272] on input "HMO ID" at bounding box center [319, 267] width 293 height 23
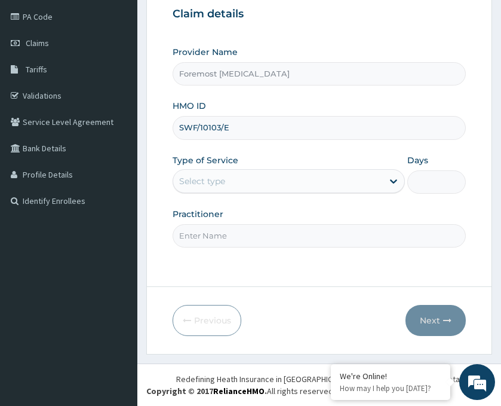
type input "SWF/10103/E"
click at [364, 181] on div "Select type" at bounding box center [278, 180] width 210 height 19
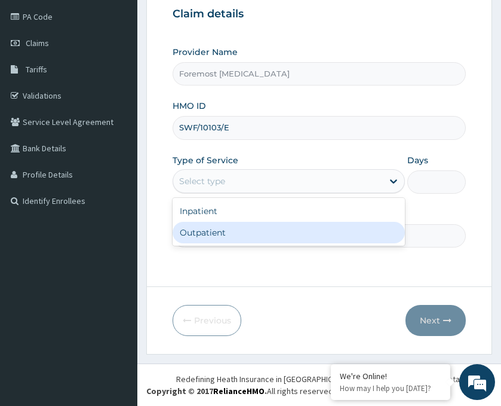
click at [262, 234] on div "Outpatient" at bounding box center [289, 233] width 232 height 22
type input "1"
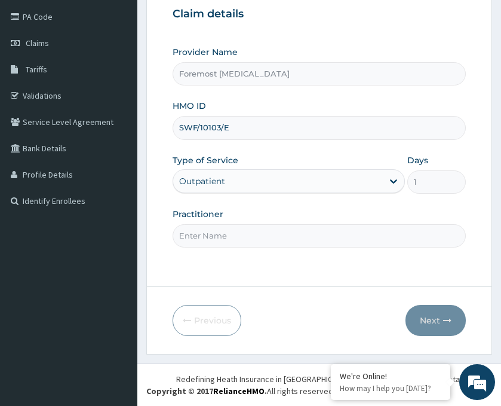
click at [238, 231] on input "Practitioner" at bounding box center [319, 235] width 293 height 23
type input "NULL"
click at [415, 317] on button "Next" at bounding box center [436, 320] width 60 height 31
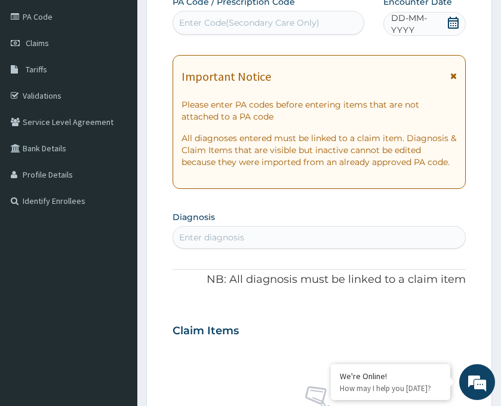
click at [422, 24] on span "DD-MM-YYYY" at bounding box center [418, 24] width 55 height 24
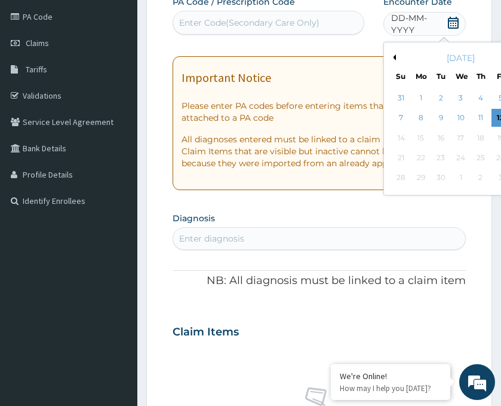
click at [395, 56] on button "Previous Month" at bounding box center [393, 57] width 6 height 6
click at [475, 137] on div "14" at bounding box center [481, 138] width 18 height 18
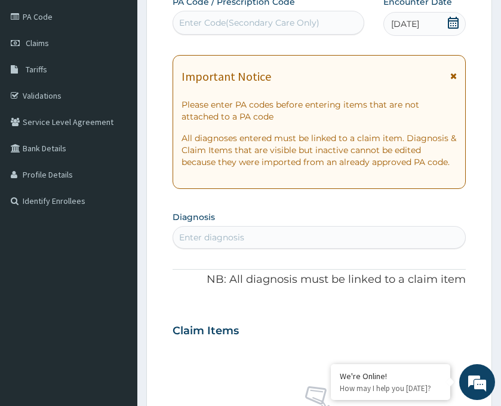
click at [244, 25] on div "Enter Code(Secondary Care Only)" at bounding box center [249, 23] width 140 height 12
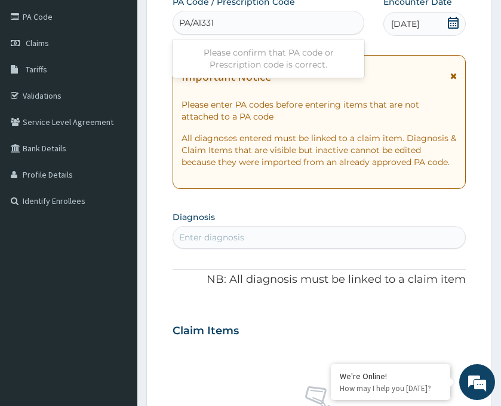
type input "PA/A13310"
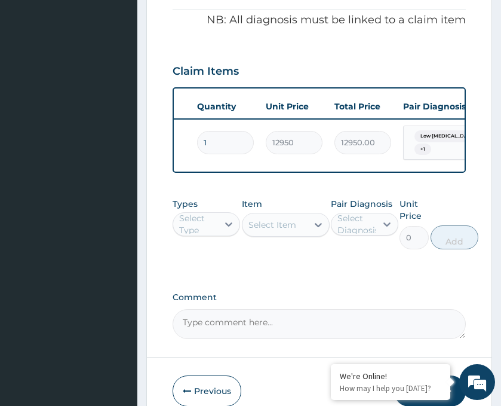
scroll to position [0, 180]
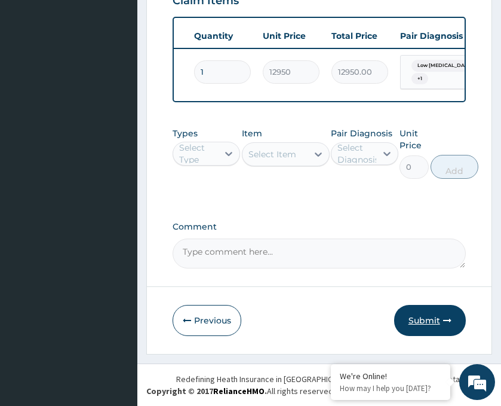
click at [410, 316] on button "Submit" at bounding box center [430, 320] width 72 height 31
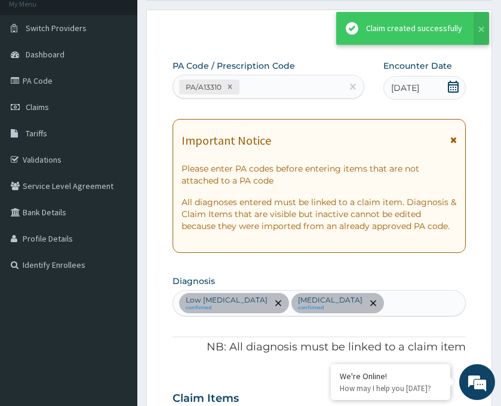
scroll to position [477, 0]
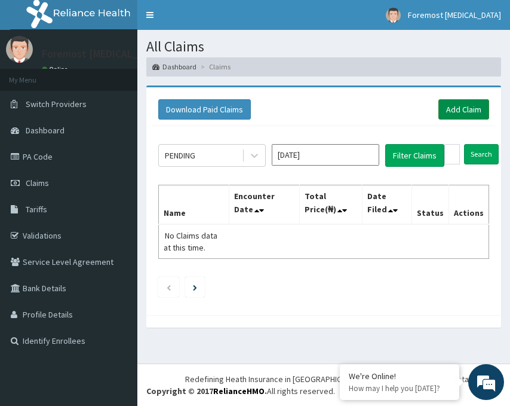
click at [451, 108] on link "Add Claim" at bounding box center [464, 109] width 51 height 20
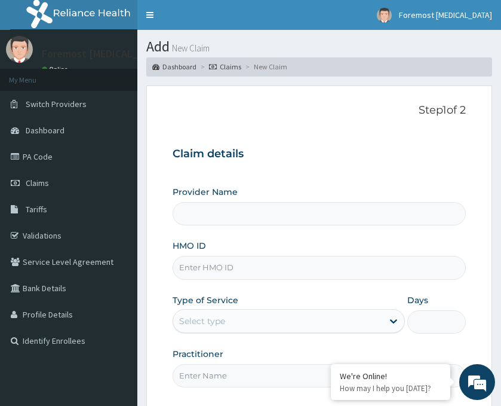
type input "Foremost [MEDICAL_DATA]"
click at [251, 269] on input "HMO ID" at bounding box center [319, 267] width 293 height 23
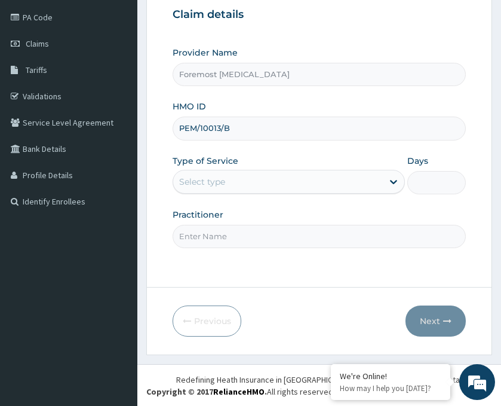
scroll to position [140, 0]
type input "PEM/10013/B"
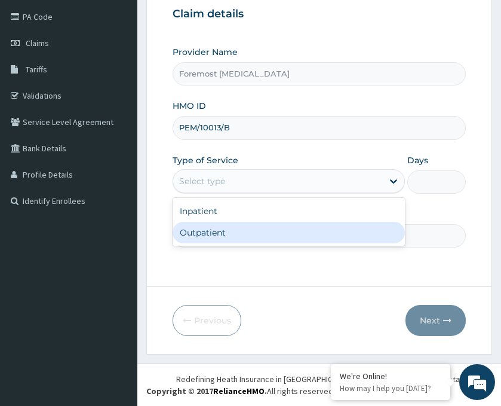
drag, startPoint x: 354, startPoint y: 185, endPoint x: 280, endPoint y: 235, distance: 89.6
click at [280, 193] on div "option Outpatient focused, 2 of 2. 2 results available. Use Up and Down to choo…" at bounding box center [289, 181] width 232 height 24
click at [280, 235] on div "Outpatient" at bounding box center [289, 233] width 232 height 22
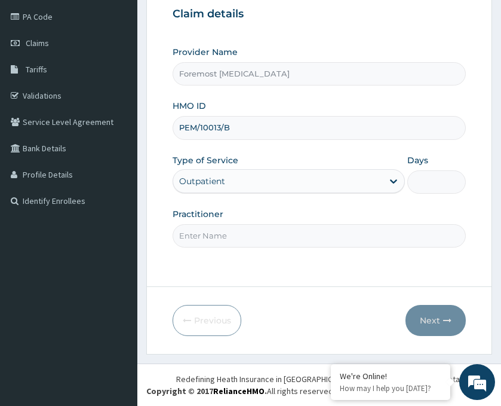
type input "1"
click at [253, 235] on input "Practitioner" at bounding box center [319, 235] width 293 height 23
type input "NULL"
click at [430, 317] on button "Next" at bounding box center [436, 320] width 60 height 31
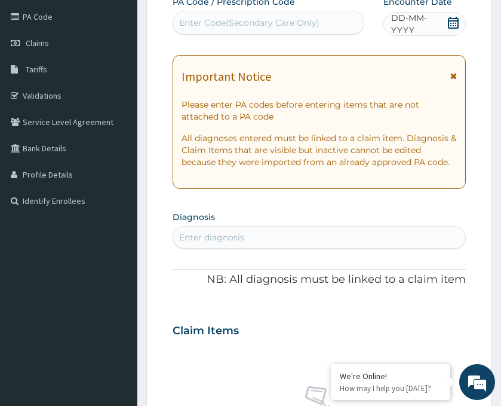
click at [428, 24] on span "DD-MM-YYYY" at bounding box center [418, 24] width 55 height 24
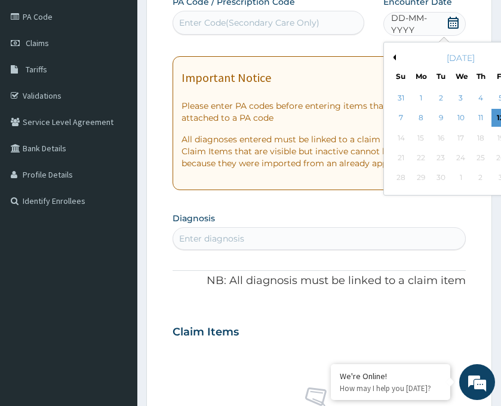
click at [397, 54] on div "[DATE]" at bounding box center [461, 58] width 144 height 12
click at [395, 57] on button "Previous Month" at bounding box center [393, 57] width 6 height 6
click at [476, 136] on div "14" at bounding box center [481, 138] width 18 height 18
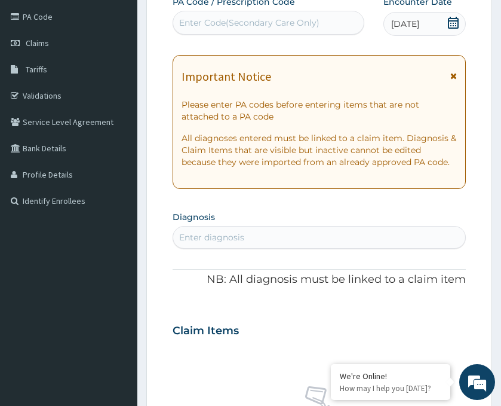
click at [251, 20] on div "Enter Code(Secondary Care Only)" at bounding box center [249, 23] width 140 height 12
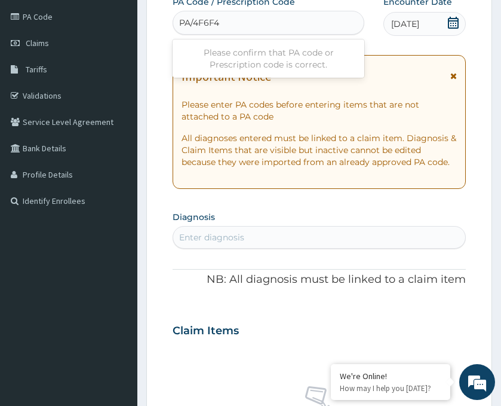
type input "PA/4F6F40"
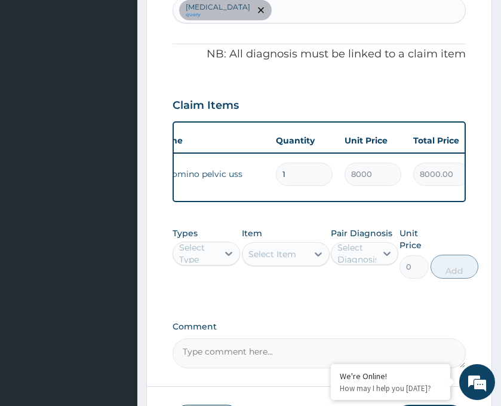
scroll to position [0, 96]
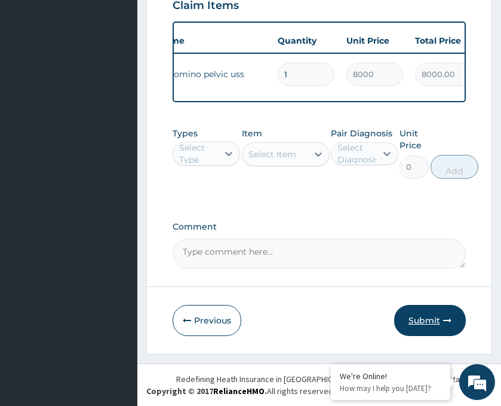
click at [424, 318] on button "Submit" at bounding box center [430, 320] width 72 height 31
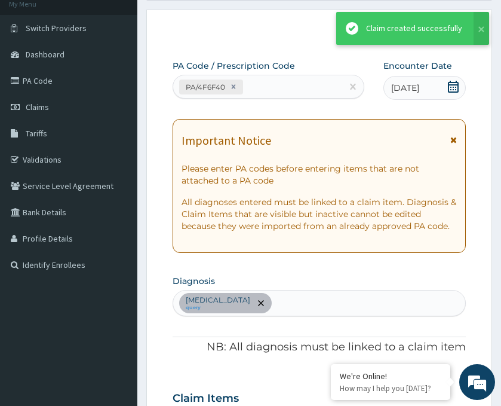
scroll to position [477, 0]
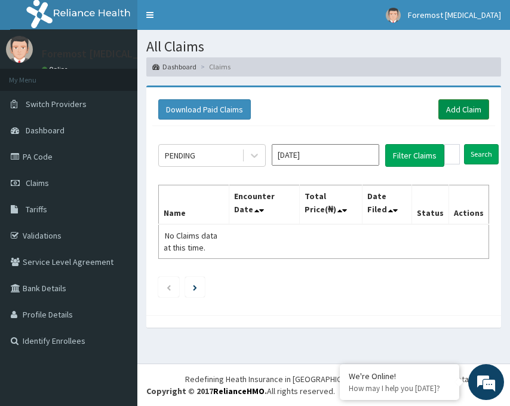
click at [471, 110] on link "Add Claim" at bounding box center [464, 109] width 51 height 20
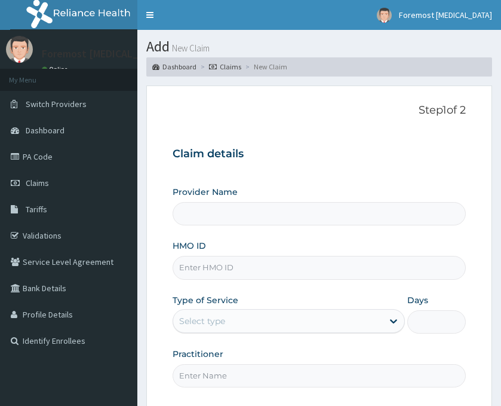
click at [214, 268] on input "HMO ID" at bounding box center [319, 267] width 293 height 23
type input "Foremost [MEDICAL_DATA]"
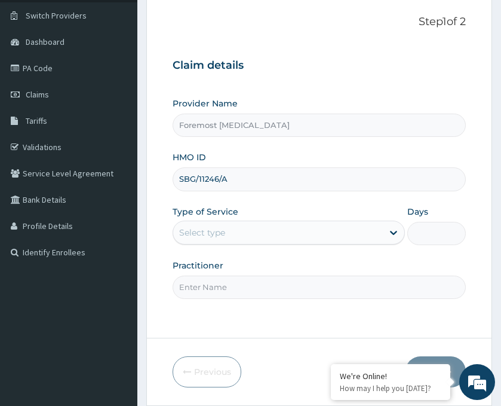
scroll to position [140, 0]
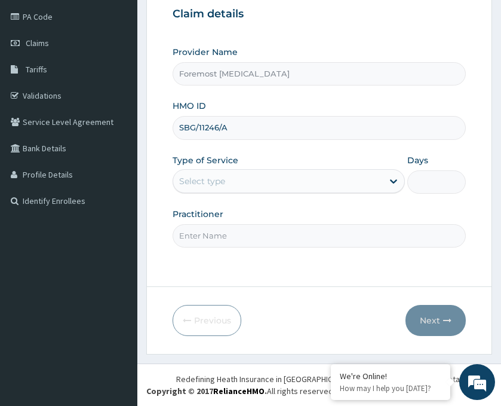
type input "SBG/11246/A"
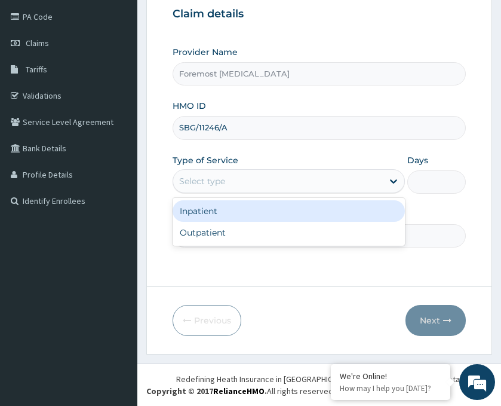
drag, startPoint x: 336, startPoint y: 185, endPoint x: 269, endPoint y: 231, distance: 80.4
click at [269, 193] on div "option Inpatient focused, 1 of 2. 2 results available. Use Up and Down to choos…" at bounding box center [289, 181] width 232 height 24
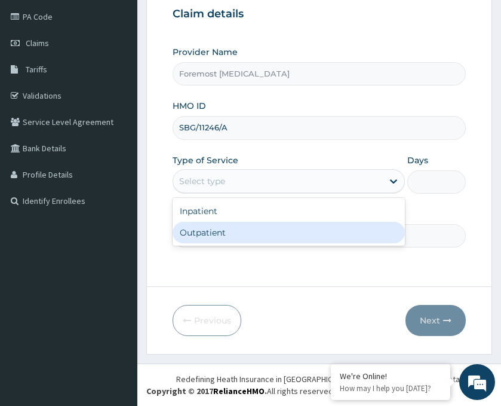
click at [269, 231] on div "Outpatient" at bounding box center [289, 233] width 232 height 22
type input "1"
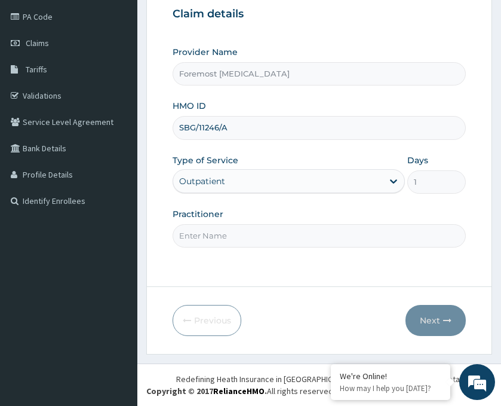
click at [237, 237] on input "Practitioner" at bounding box center [319, 235] width 293 height 23
type input "NULL"
click at [434, 321] on button "Next" at bounding box center [436, 320] width 60 height 31
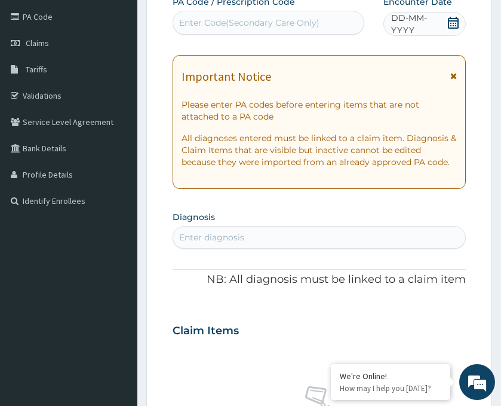
click at [427, 24] on span "DD-MM-YYYY" at bounding box center [418, 24] width 55 height 24
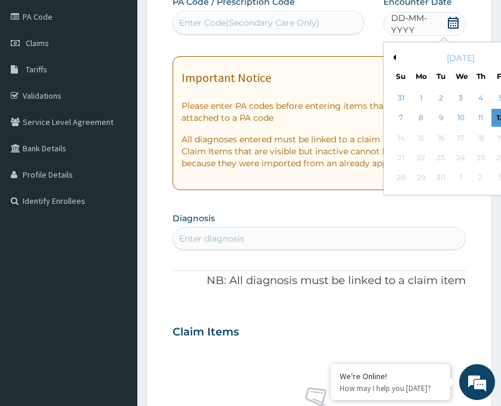
click at [392, 57] on button "Previous Month" at bounding box center [393, 57] width 6 height 6
click at [438, 160] on div "19" at bounding box center [441, 158] width 18 height 18
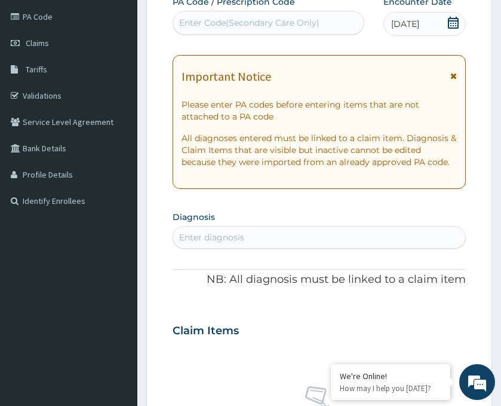
click at [266, 28] on div "Enter Code(Secondary Care Only)" at bounding box center [249, 23] width 140 height 12
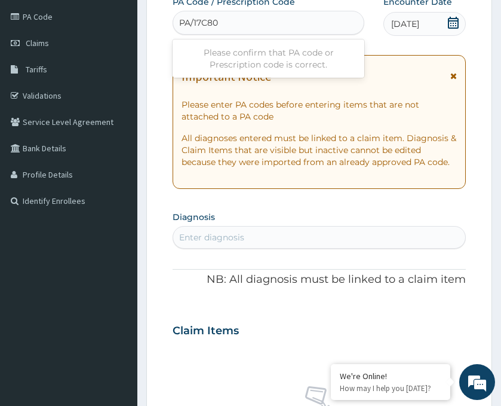
type input "PA/17C804"
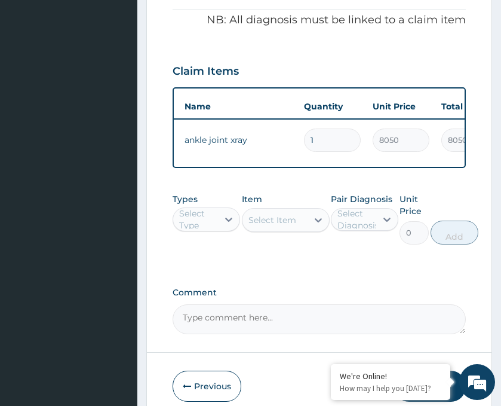
scroll to position [0, 73]
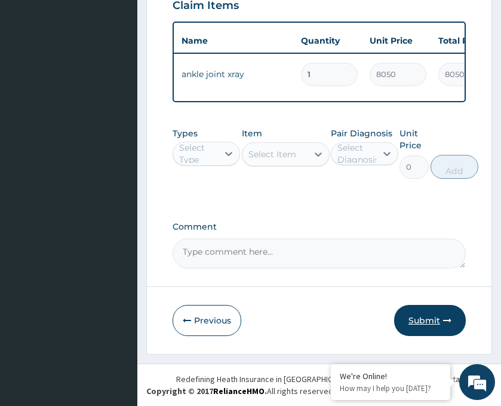
click at [416, 317] on button "Submit" at bounding box center [430, 320] width 72 height 31
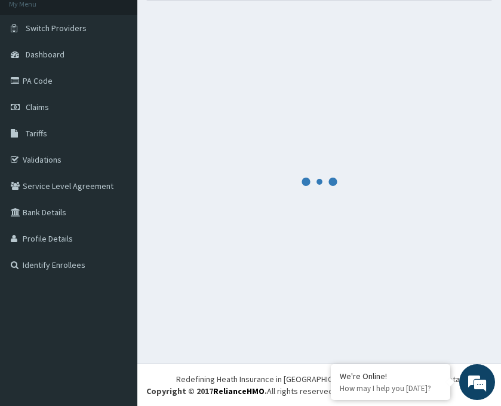
scroll to position [477, 0]
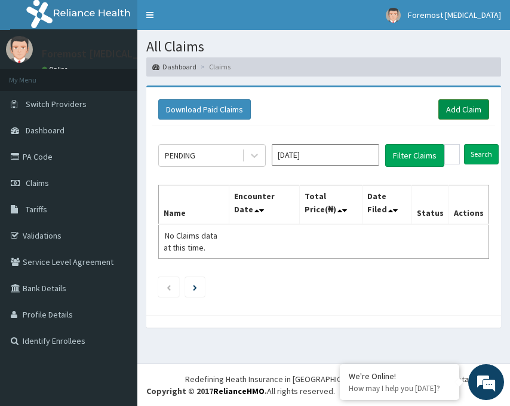
click at [463, 112] on link "Add Claim" at bounding box center [464, 109] width 51 height 20
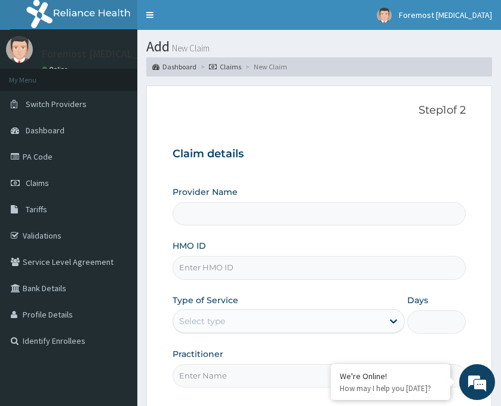
click at [237, 283] on div "Provider Name HMO ID Type of Service Select type Days Practitioner" at bounding box center [319, 286] width 293 height 201
click at [228, 276] on input "HMO ID" at bounding box center [319, 267] width 293 height 23
type input "Foremost [MEDICAL_DATA]"
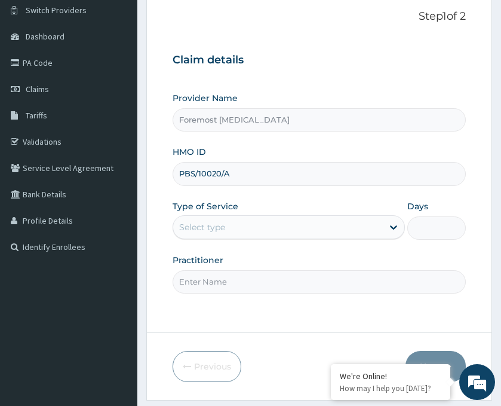
scroll to position [140, 0]
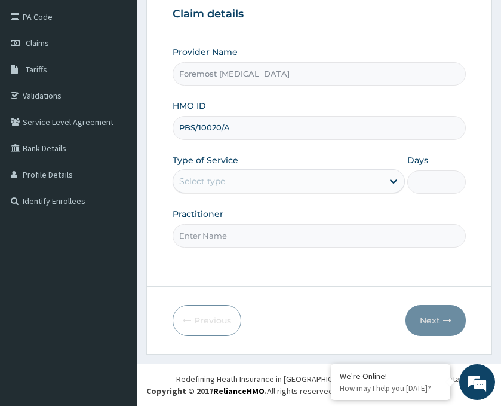
type input "PBS/10020/A"
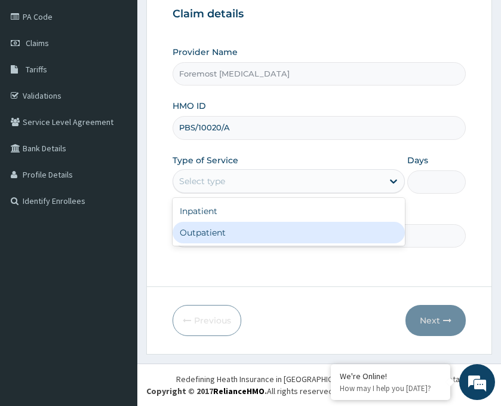
drag, startPoint x: 360, startPoint y: 184, endPoint x: 298, endPoint y: 228, distance: 75.8
click at [298, 193] on div "option Outpatient focused, 2 of 2. 2 results available. Use Up and Down to choo…" at bounding box center [289, 181] width 232 height 24
click at [298, 228] on div "Outpatient" at bounding box center [289, 233] width 232 height 22
type input "1"
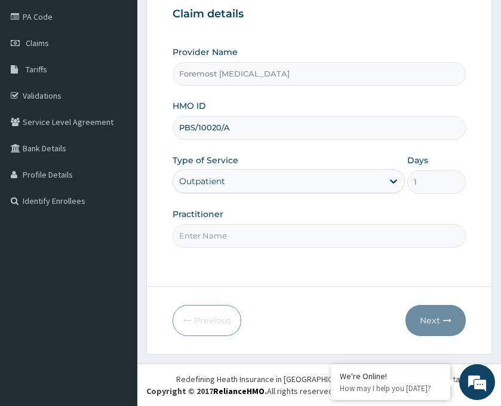
click at [255, 235] on input "Practitioner" at bounding box center [319, 235] width 293 height 23
type input "NULL"
click at [433, 318] on button "Next" at bounding box center [436, 320] width 60 height 31
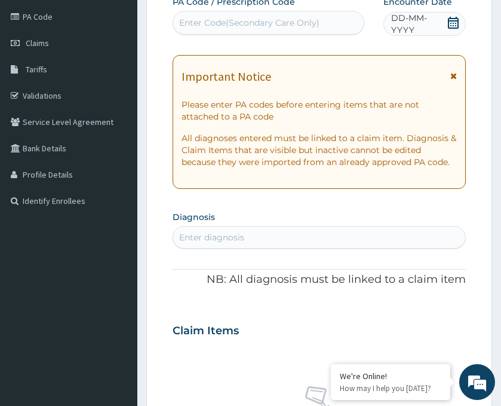
click at [424, 29] on span "DD-MM-YYYY" at bounding box center [418, 24] width 55 height 24
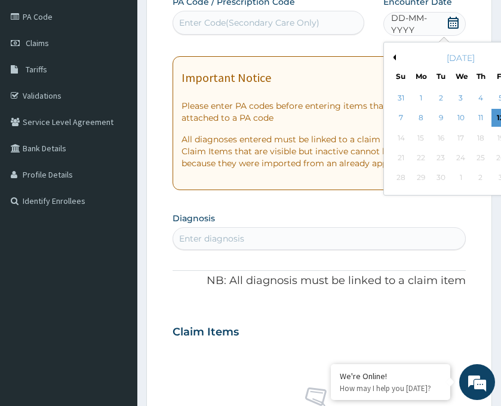
click at [396, 55] on button "Previous Month" at bounding box center [393, 57] width 6 height 6
click at [496, 140] on div "15" at bounding box center [501, 138] width 18 height 18
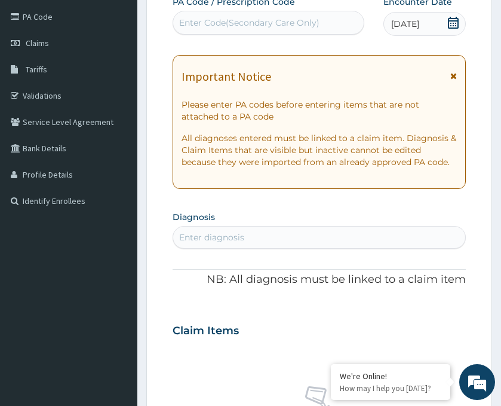
click at [260, 29] on div "Enter Code(Secondary Care Only)" at bounding box center [268, 22] width 191 height 19
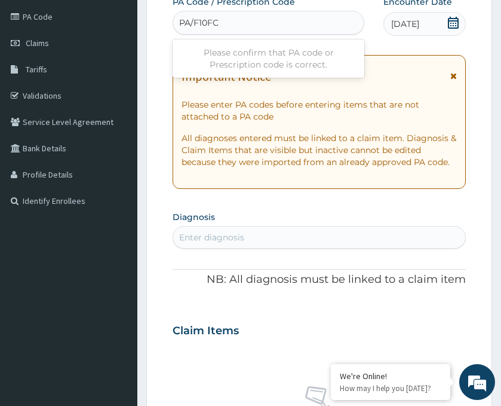
type input "PA/F10FC2"
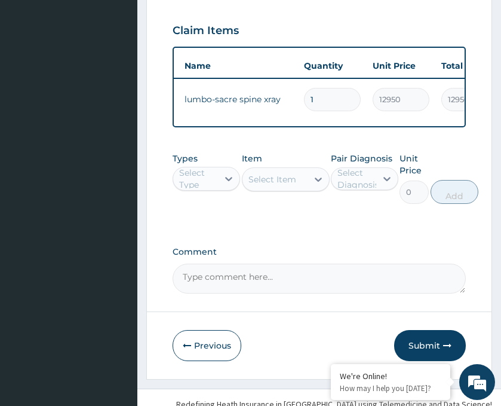
scroll to position [477, 0]
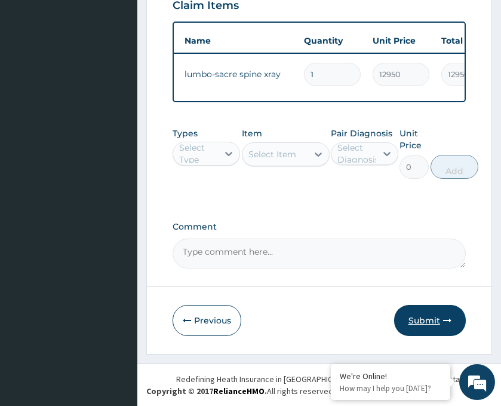
click at [409, 308] on button "Submit" at bounding box center [430, 320] width 72 height 31
